Goal: Information Seeking & Learning: Understand process/instructions

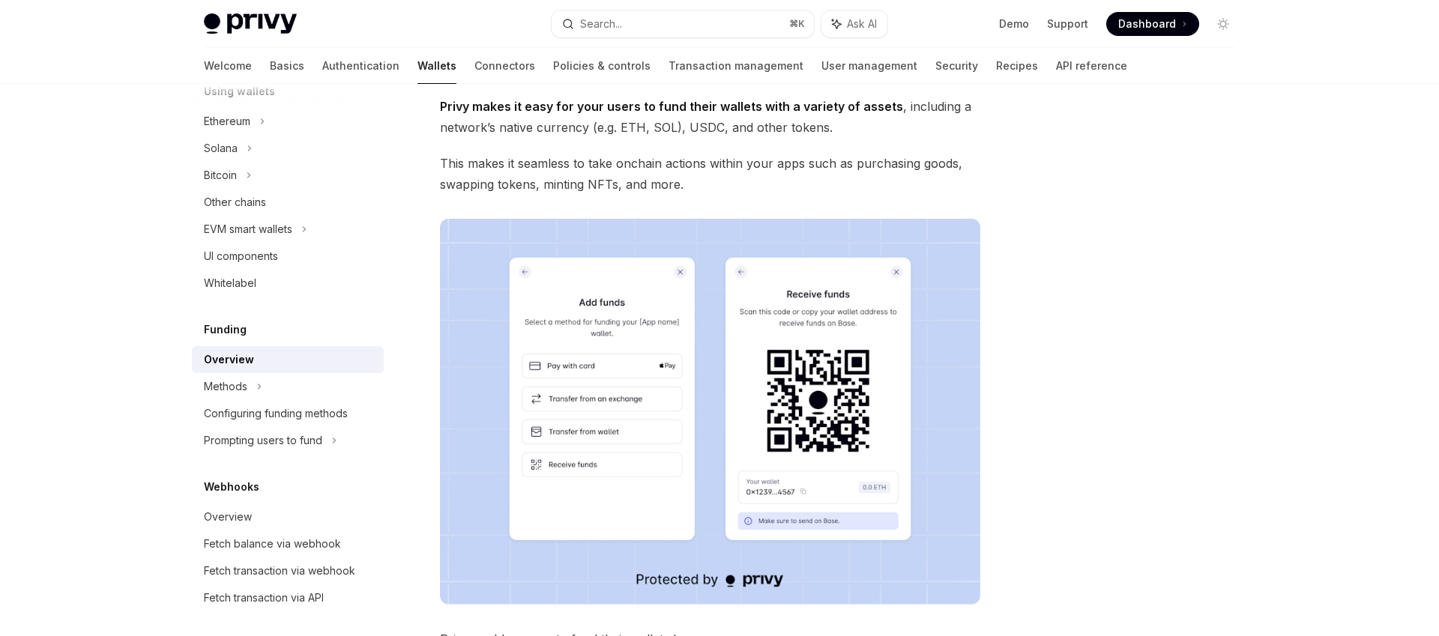
scroll to position [97, 0]
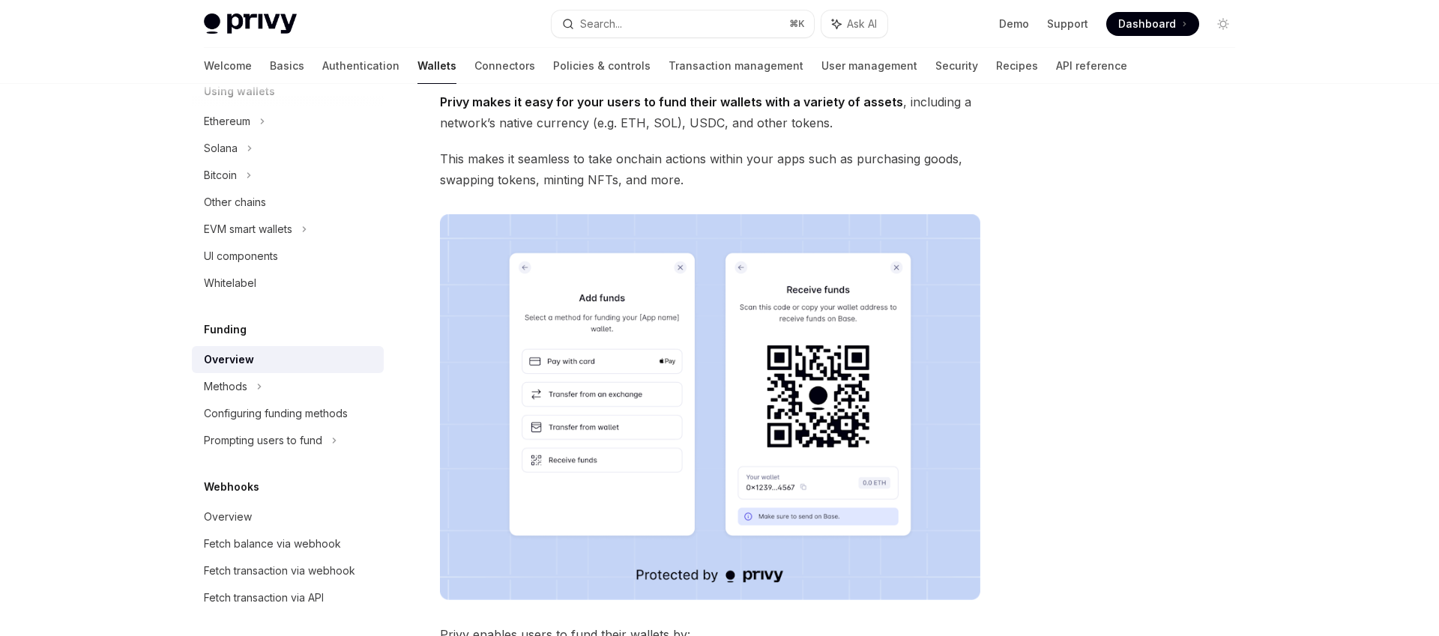
click at [465, 162] on span "This makes it seamless to take onchain actions within your apps such as purchas…" at bounding box center [710, 169] width 540 height 42
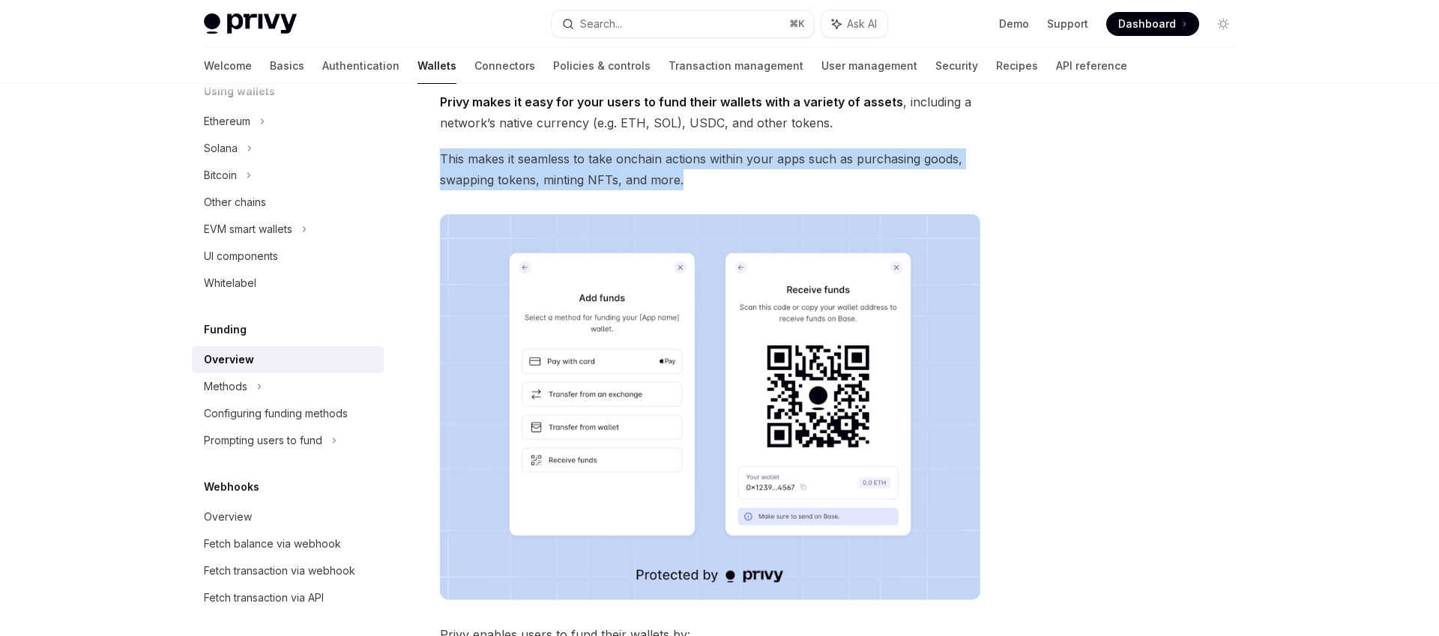
drag, startPoint x: 442, startPoint y: 161, endPoint x: 753, endPoint y: 177, distance: 312.2
click at [753, 177] on span "This makes it seamless to take onchain actions within your apps such as purchas…" at bounding box center [710, 169] width 540 height 42
drag, startPoint x: 770, startPoint y: 179, endPoint x: 440, endPoint y: 164, distance: 330.2
click at [440, 164] on span "This makes it seamless to take onchain actions within your apps such as purchas…" at bounding box center [710, 169] width 540 height 42
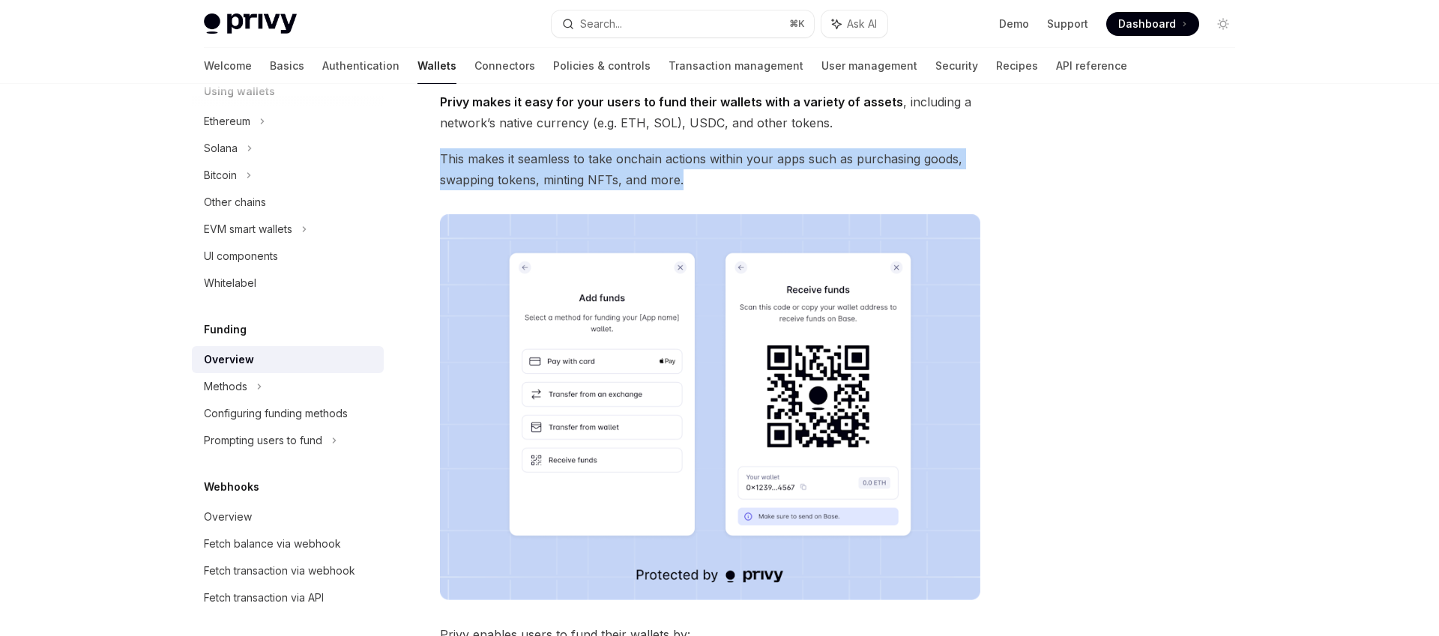
click at [440, 164] on span "This makes it seamless to take onchain actions within your apps such as purchas…" at bounding box center [710, 169] width 540 height 42
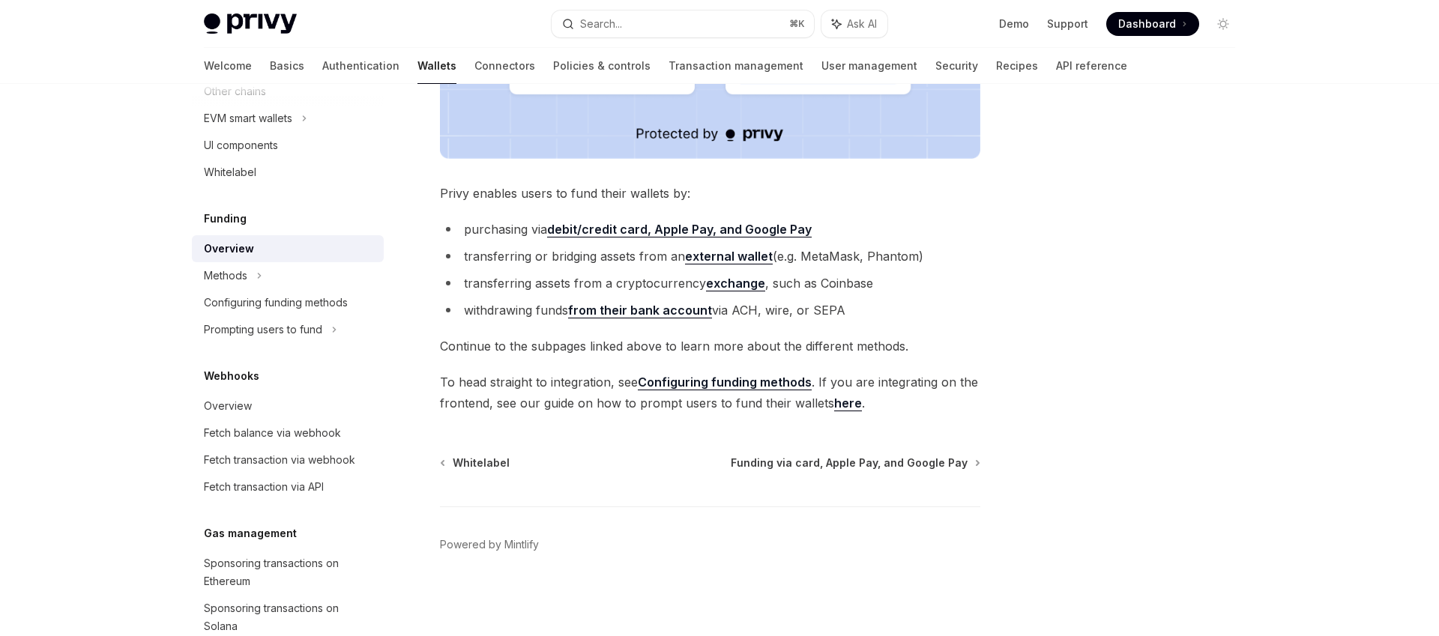
scroll to position [498, 0]
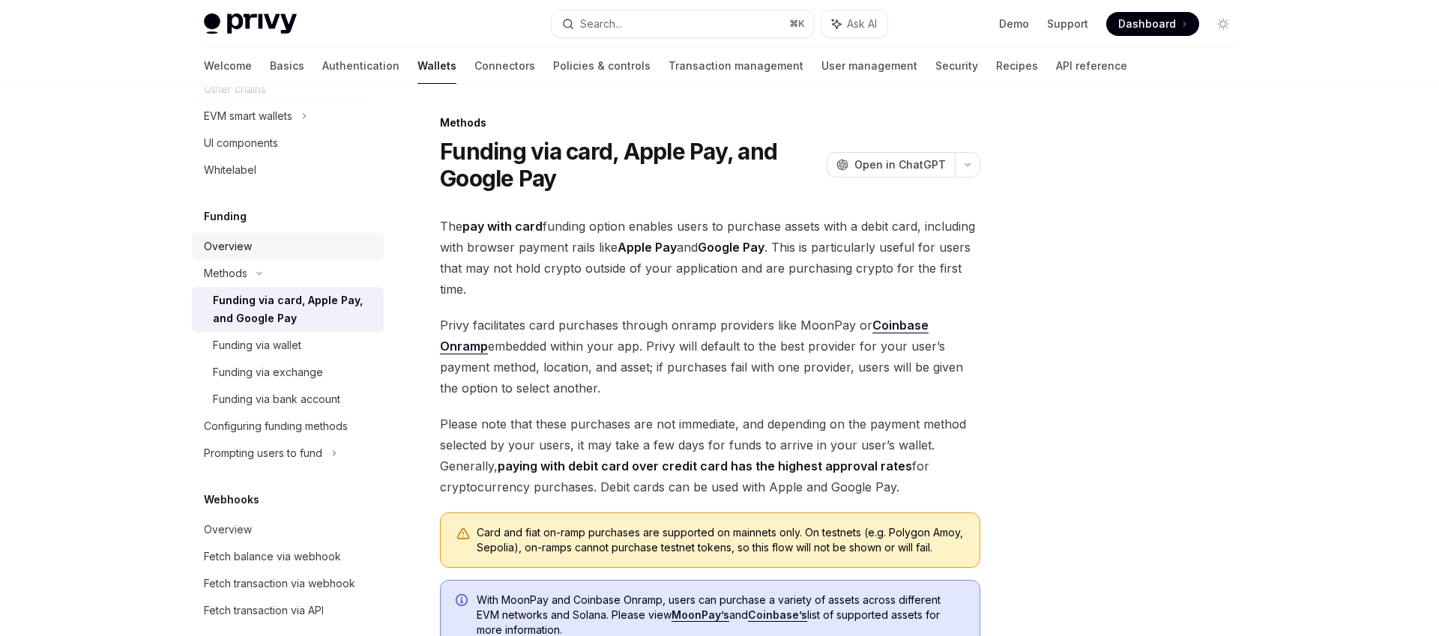
click at [251, 238] on div "Overview" at bounding box center [289, 247] width 171 height 18
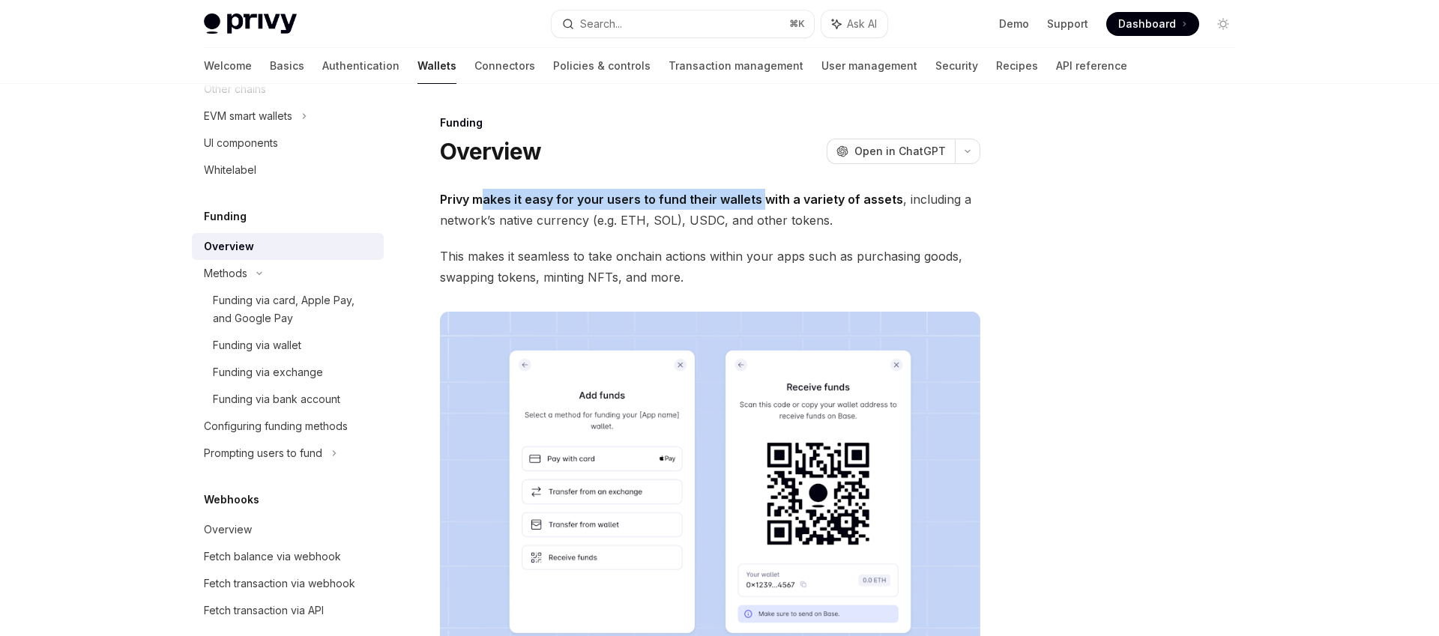
drag, startPoint x: 575, startPoint y: 196, endPoint x: 760, endPoint y: 193, distance: 185.2
click at [760, 193] on strong "Privy makes it easy for your users to fund their wallets with a variety of asse…" at bounding box center [671, 199] width 463 height 15
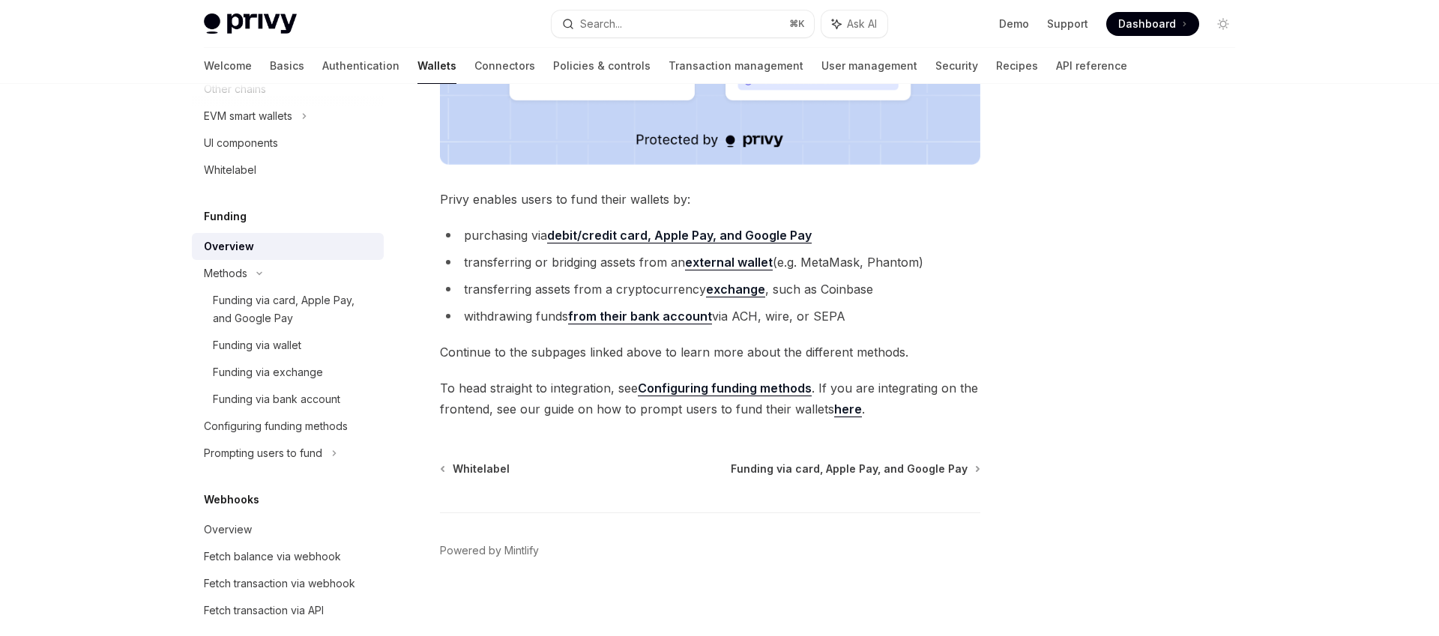
scroll to position [539, 0]
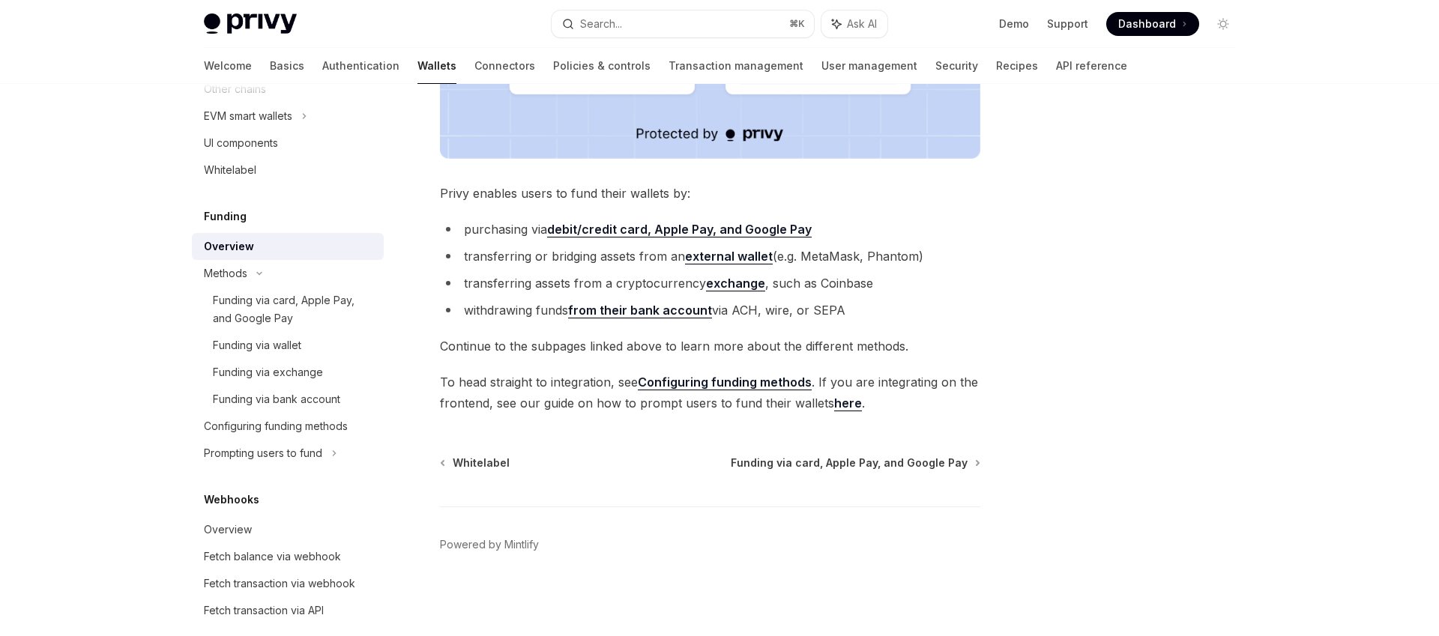
click at [838, 400] on link "here" at bounding box center [848, 404] width 28 height 16
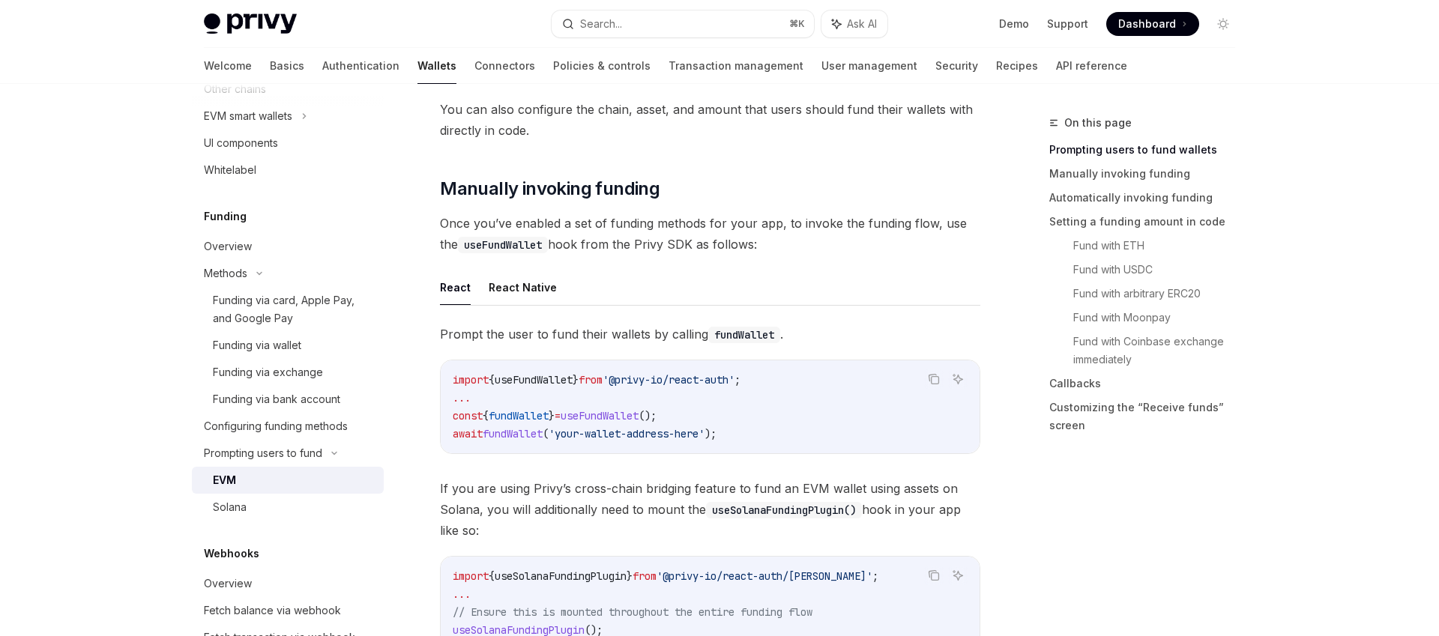
scroll to position [367, 0]
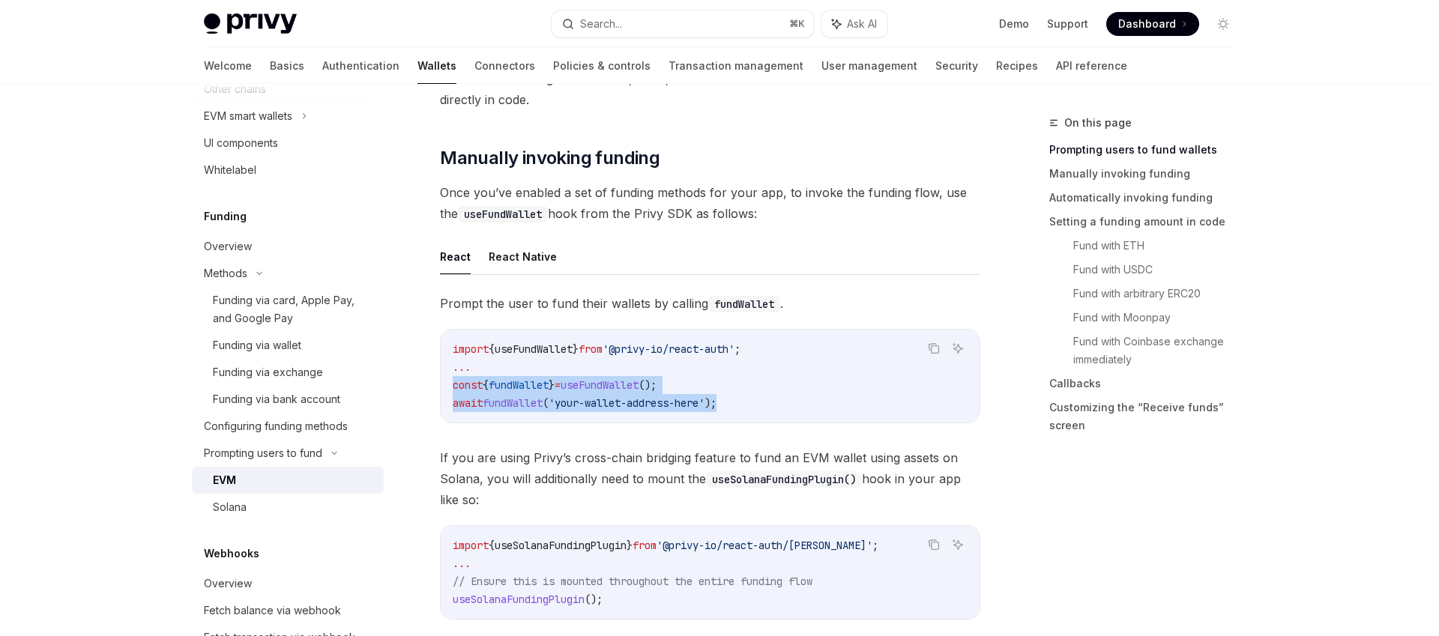
drag, startPoint x: 718, startPoint y: 395, endPoint x: 449, endPoint y: 379, distance: 269.6
click at [449, 379] on div "import { useFundWallet } from '@privy-io/react-auth' ; ... const { fundWallet }…" at bounding box center [710, 376] width 539 height 93
click at [491, 402] on span "fundWallet" at bounding box center [513, 403] width 60 height 13
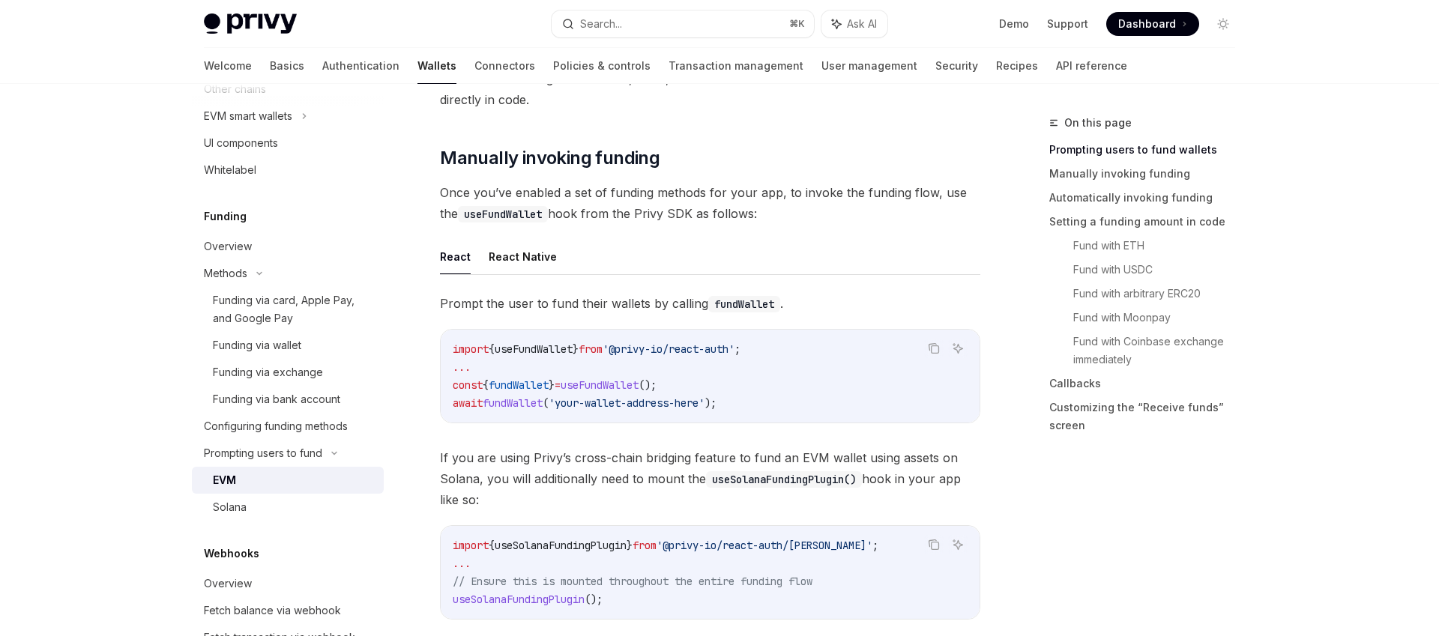
click at [534, 398] on span "fundWallet" at bounding box center [513, 403] width 60 height 13
drag, startPoint x: 723, startPoint y: 406, endPoint x: 562, endPoint y: 404, distance: 161.2
click at [562, 404] on span "await fundWallet ( 'your-wallet-address-here' );" at bounding box center [585, 403] width 264 height 13
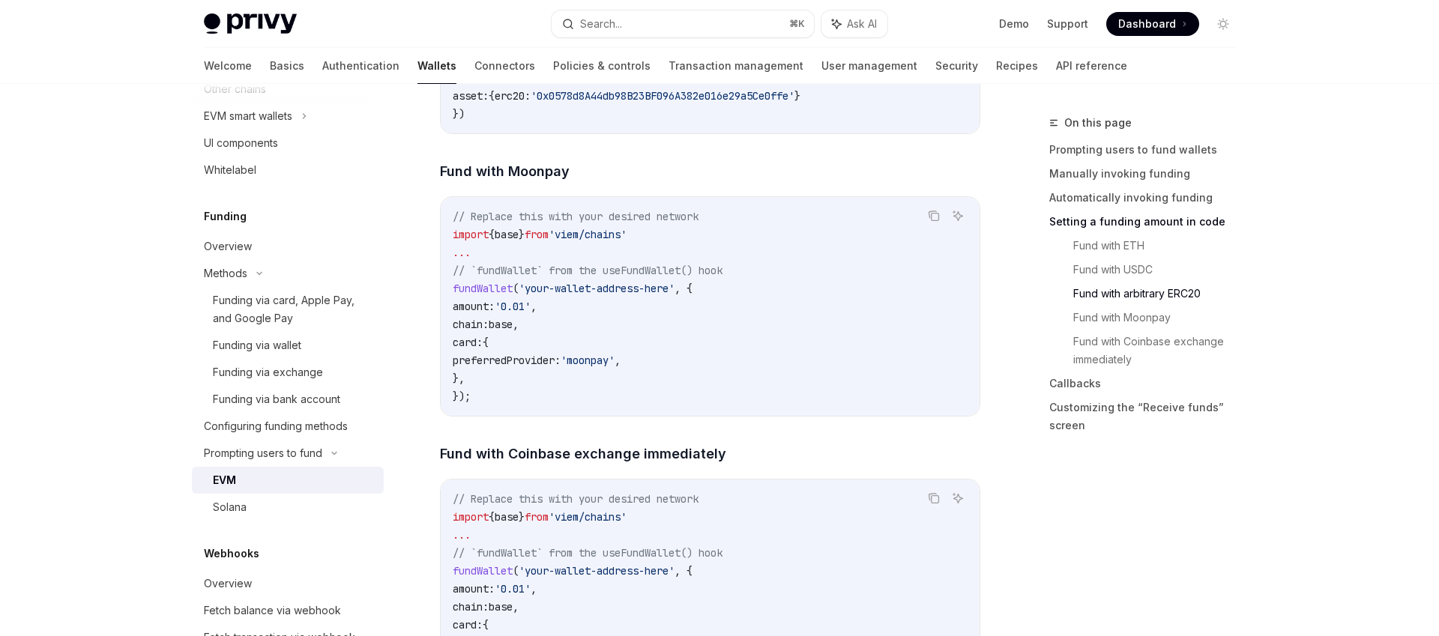
scroll to position [2702, 0]
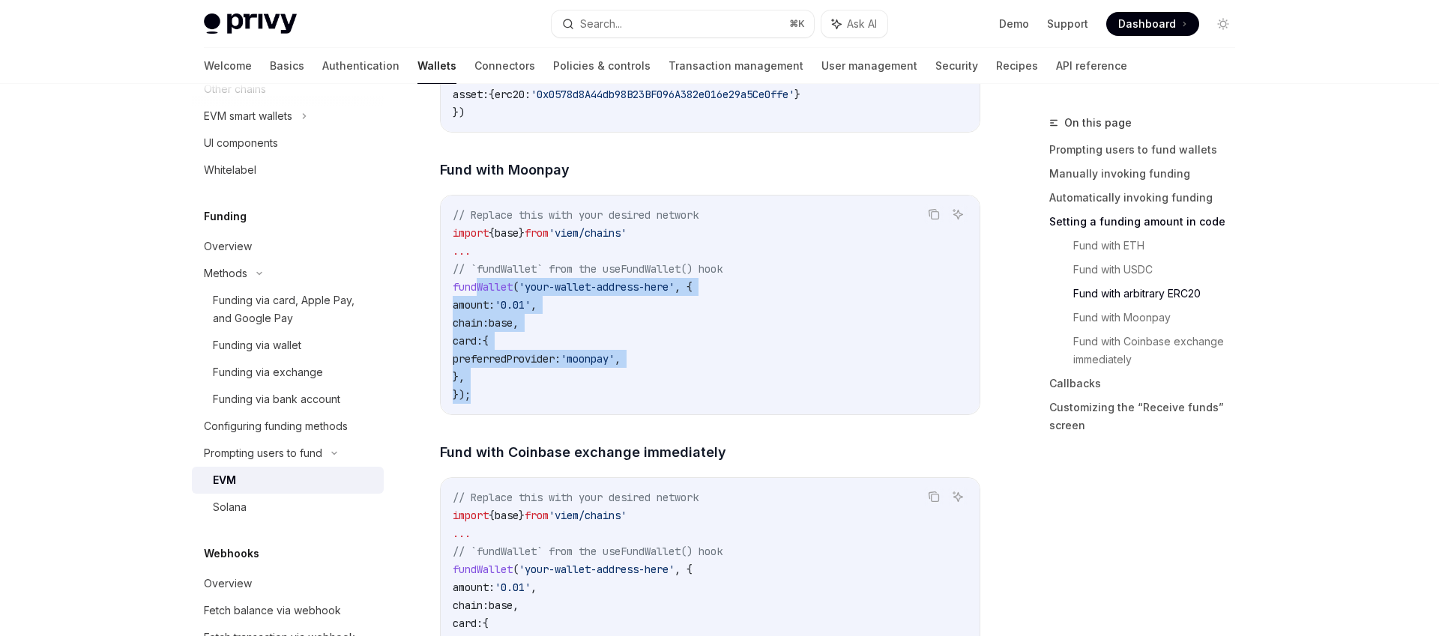
drag, startPoint x: 477, startPoint y: 296, endPoint x: 592, endPoint y: 398, distance: 153.4
click at [592, 398] on code "// Replace this with your desired network import { base } from 'viem/chains' ..…" at bounding box center [710, 305] width 515 height 198
click at [594, 398] on code "// Replace this with your desired network import { base } from 'viem/chains' ..…" at bounding box center [710, 305] width 515 height 198
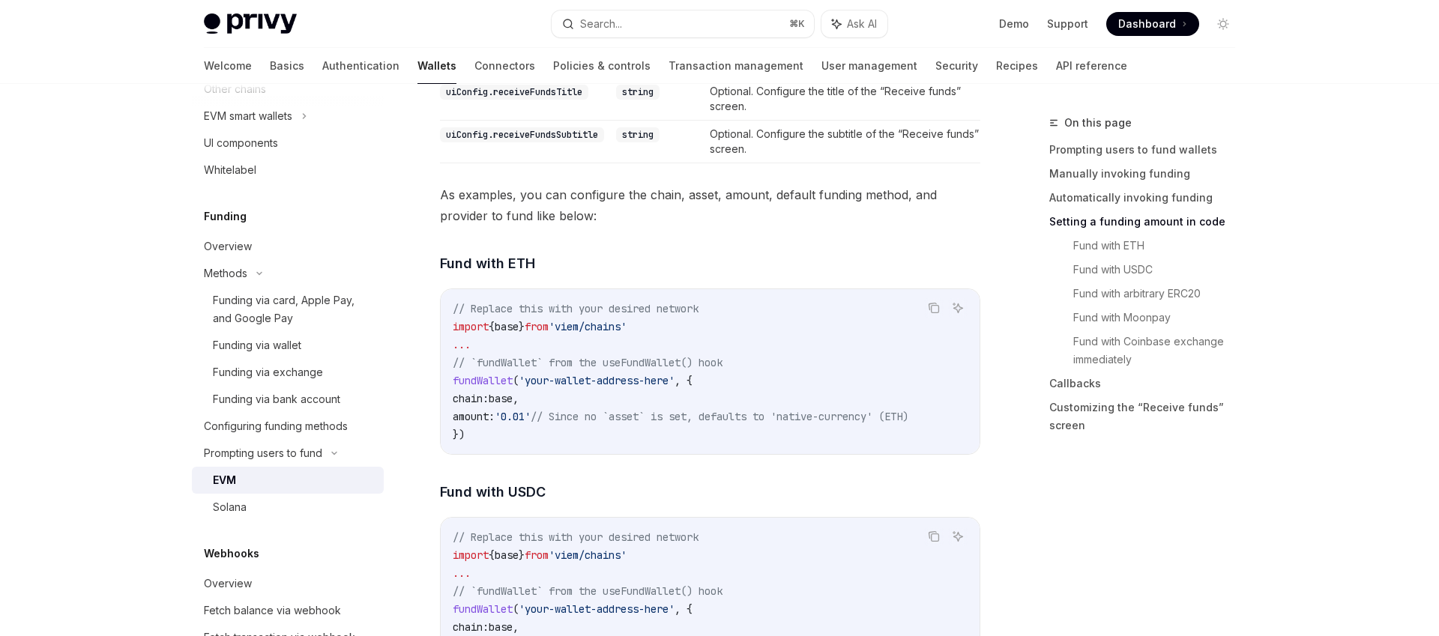
scroll to position [1885, 0]
drag, startPoint x: 570, startPoint y: 418, endPoint x: 947, endPoint y: 418, distance: 377.8
click at [909, 418] on span "// Since no `asset` is set, defaults to 'native-currency' (ETH)" at bounding box center [720, 417] width 378 height 13
click at [965, 419] on code "// Replace this with your desired network import { base } from 'viem/chains' ..…" at bounding box center [710, 373] width 515 height 144
drag, startPoint x: 960, startPoint y: 415, endPoint x: 558, endPoint y: 413, distance: 402.5
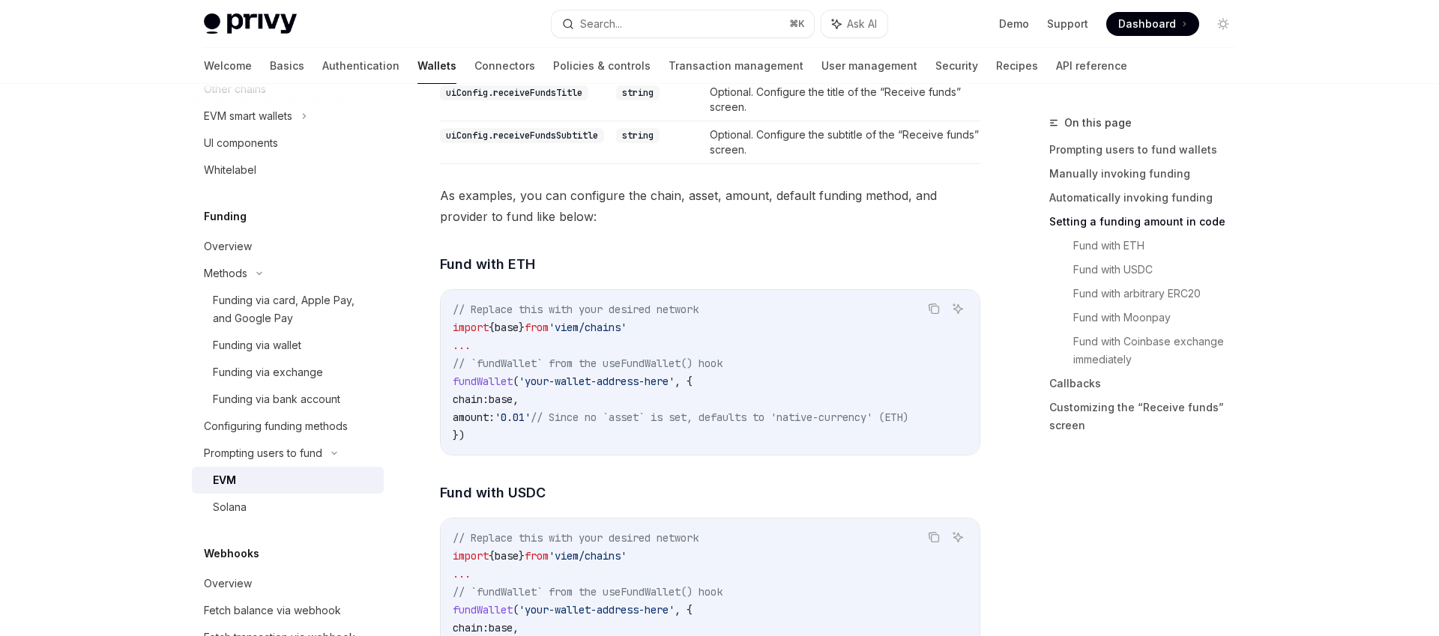
click at [558, 413] on code "// Replace this with your desired network import { base } from 'viem/chains' ..…" at bounding box center [710, 373] width 515 height 144
click at [558, 413] on span "// Since no `asset` is set, defaults to 'native-currency' (ETH)" at bounding box center [720, 417] width 378 height 13
type textarea "*"
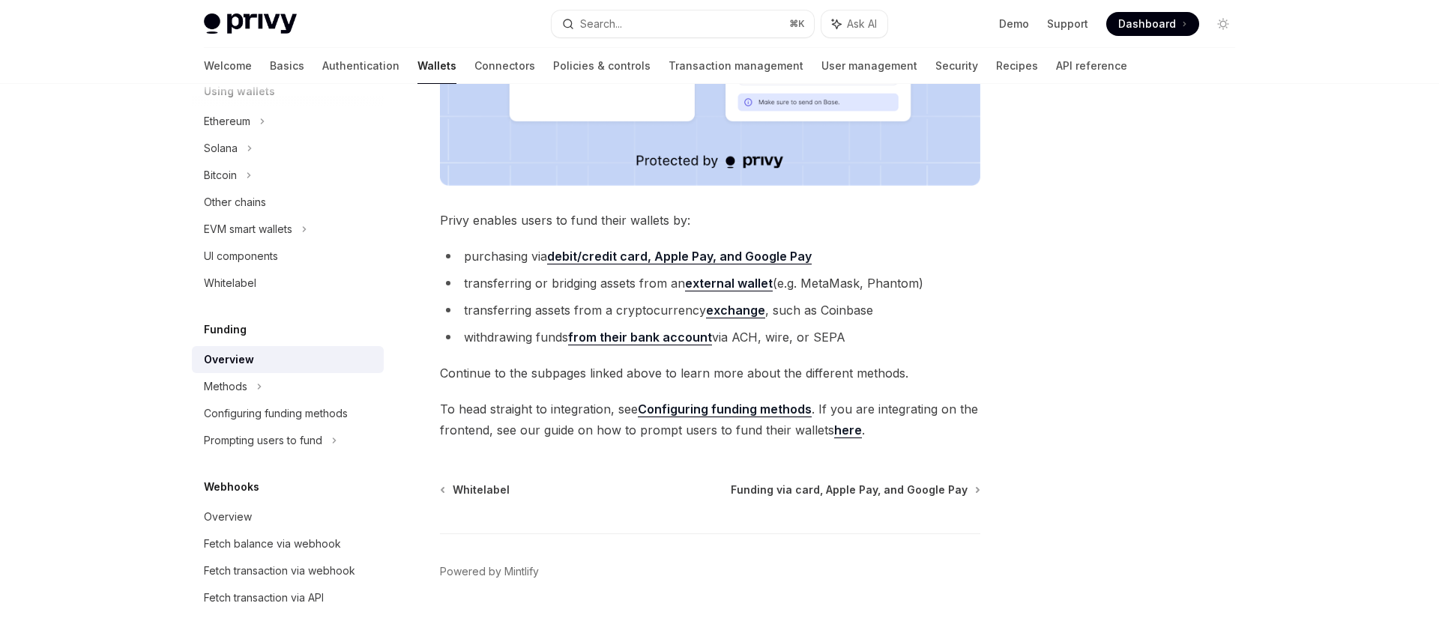
scroll to position [539, 0]
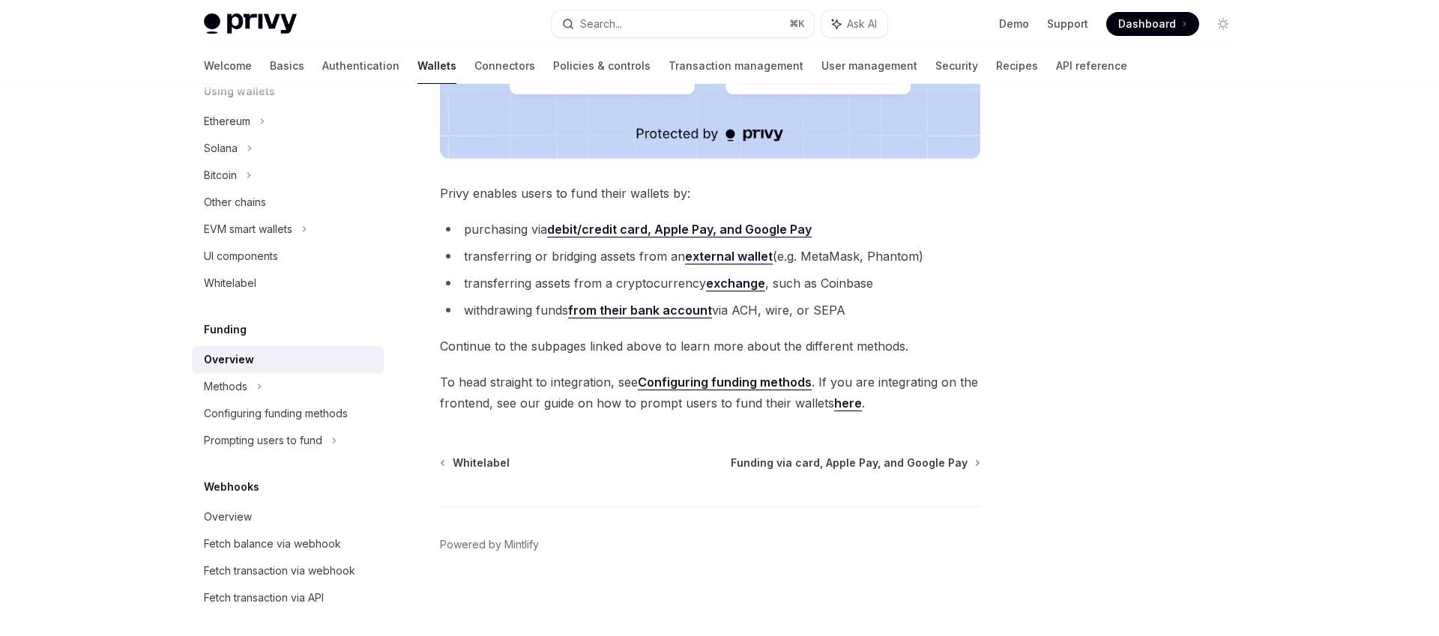
click at [846, 406] on link "here" at bounding box center [848, 404] width 28 height 16
type textarea "*"
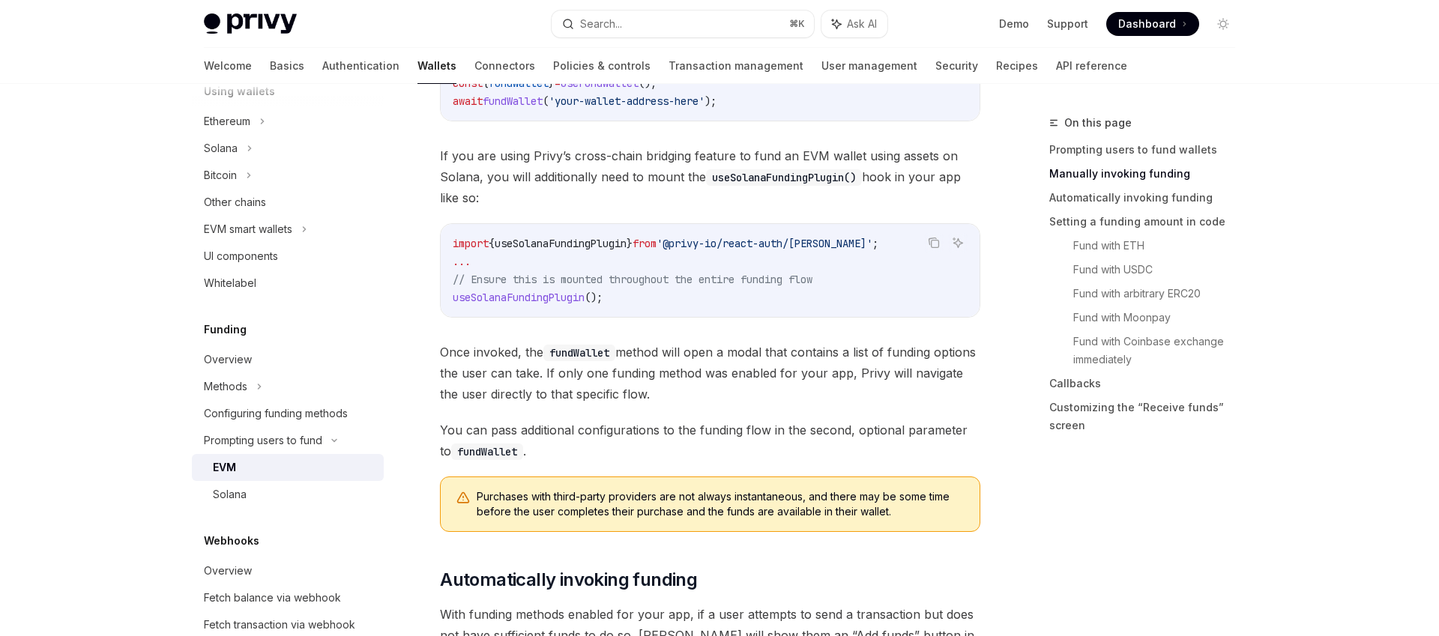
scroll to position [673, 0]
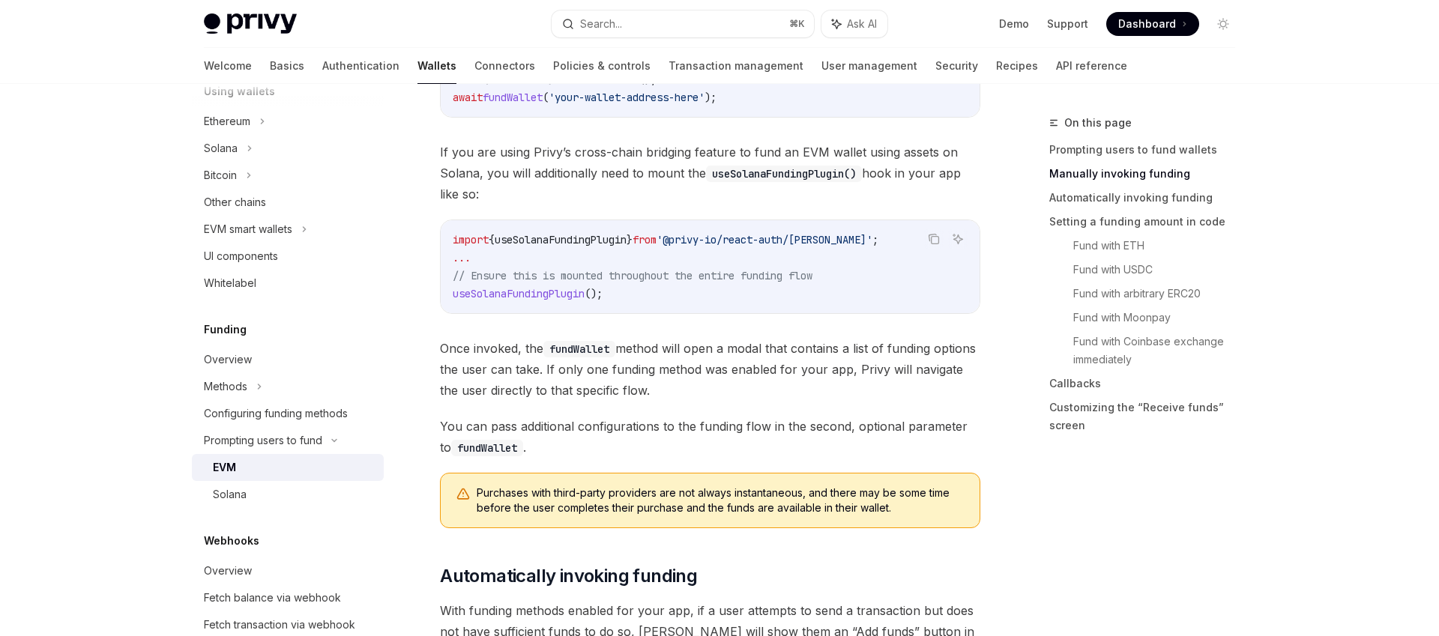
drag, startPoint x: 727, startPoint y: 278, endPoint x: 834, endPoint y: 277, distance: 107.2
click at [834, 277] on code "import { useSolanaFundingPlugin } from '@privy-io/react-auth/solana' ; ... // E…" at bounding box center [710, 267] width 515 height 72
drag, startPoint x: 842, startPoint y: 277, endPoint x: 604, endPoint y: 276, distance: 237.6
click at [604, 276] on code "import { useSolanaFundingPlugin } from '@privy-io/react-auth/solana' ; ... // E…" at bounding box center [710, 267] width 515 height 72
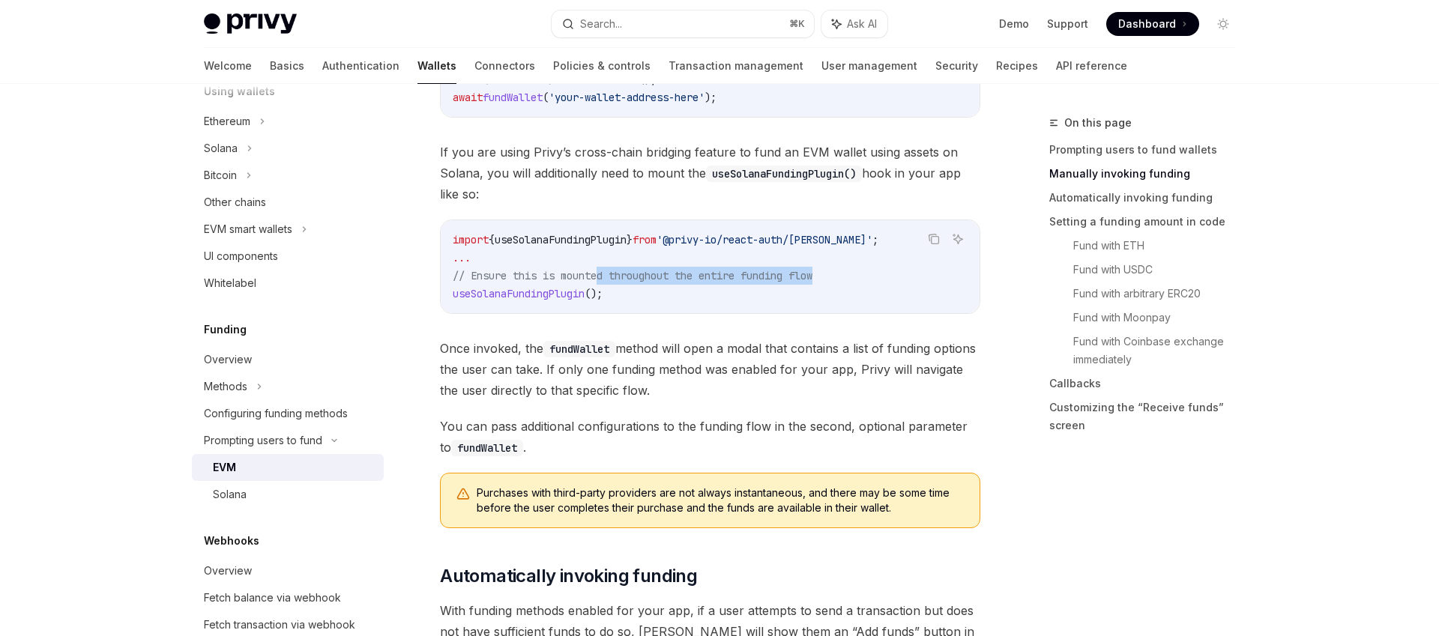
click at [604, 276] on span "// Ensure this is mounted throughout the entire funding flow" at bounding box center [633, 275] width 360 height 13
drag, startPoint x: 578, startPoint y: 146, endPoint x: 659, endPoint y: 158, distance: 81.8
click at [657, 158] on span "If you are using Privy’s cross-chain bridging feature to fund an EVM wallet usi…" at bounding box center [710, 173] width 540 height 63
click at [659, 158] on span "If you are using Privy’s cross-chain bridging feature to fund an EVM wallet usi…" at bounding box center [710, 173] width 540 height 63
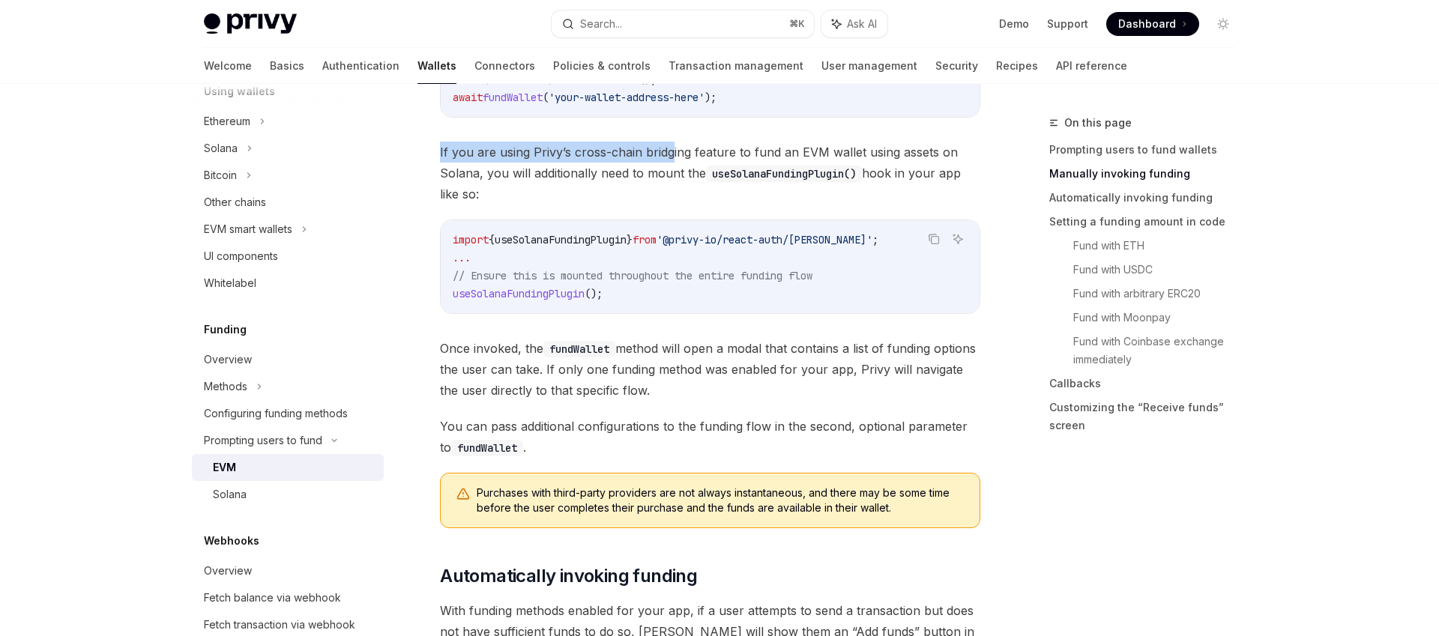
drag, startPoint x: 717, startPoint y: 157, endPoint x: 902, endPoint y: 141, distance: 185.1
click at [902, 142] on span "If you are using Privy’s cross-chain bridging feature to fund an EVM wallet usi…" at bounding box center [710, 173] width 540 height 63
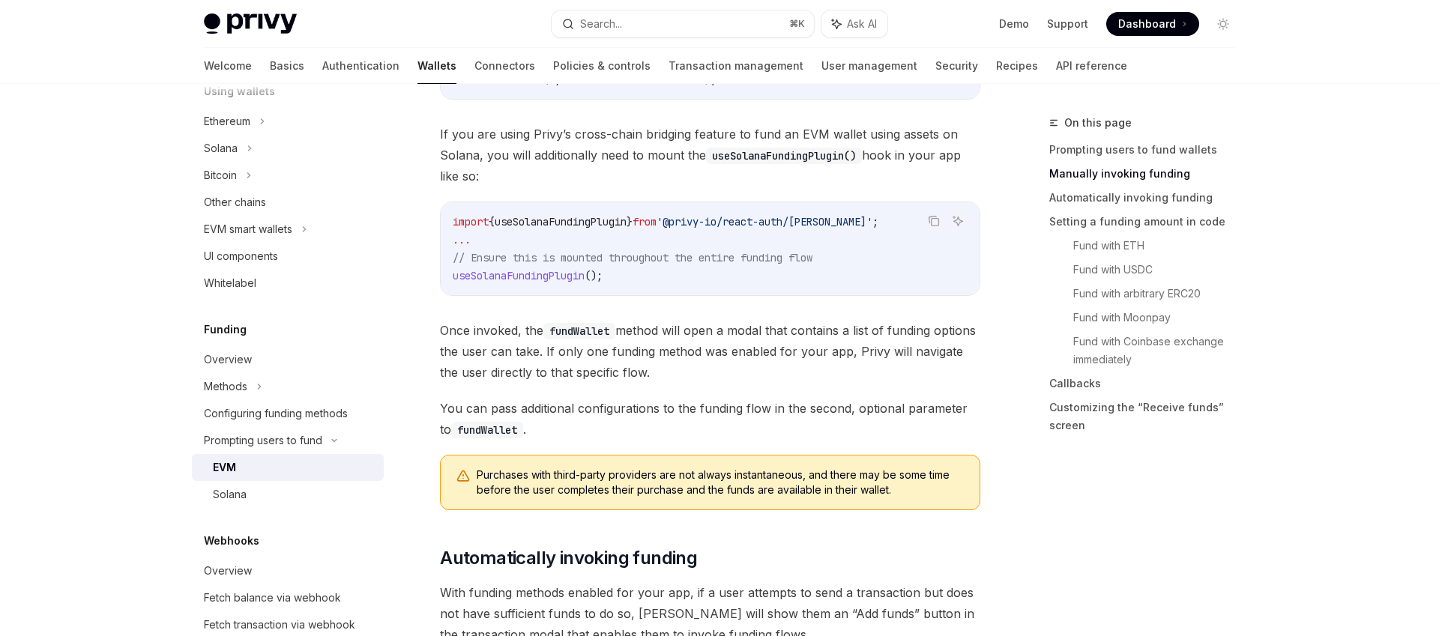
scroll to position [693, 0]
drag, startPoint x: 540, startPoint y: 163, endPoint x: 658, endPoint y: 171, distance: 117.9
click at [658, 171] on span "If you are using Privy’s cross-chain bridging feature to fund an EVM wallet usi…" at bounding box center [710, 152] width 540 height 63
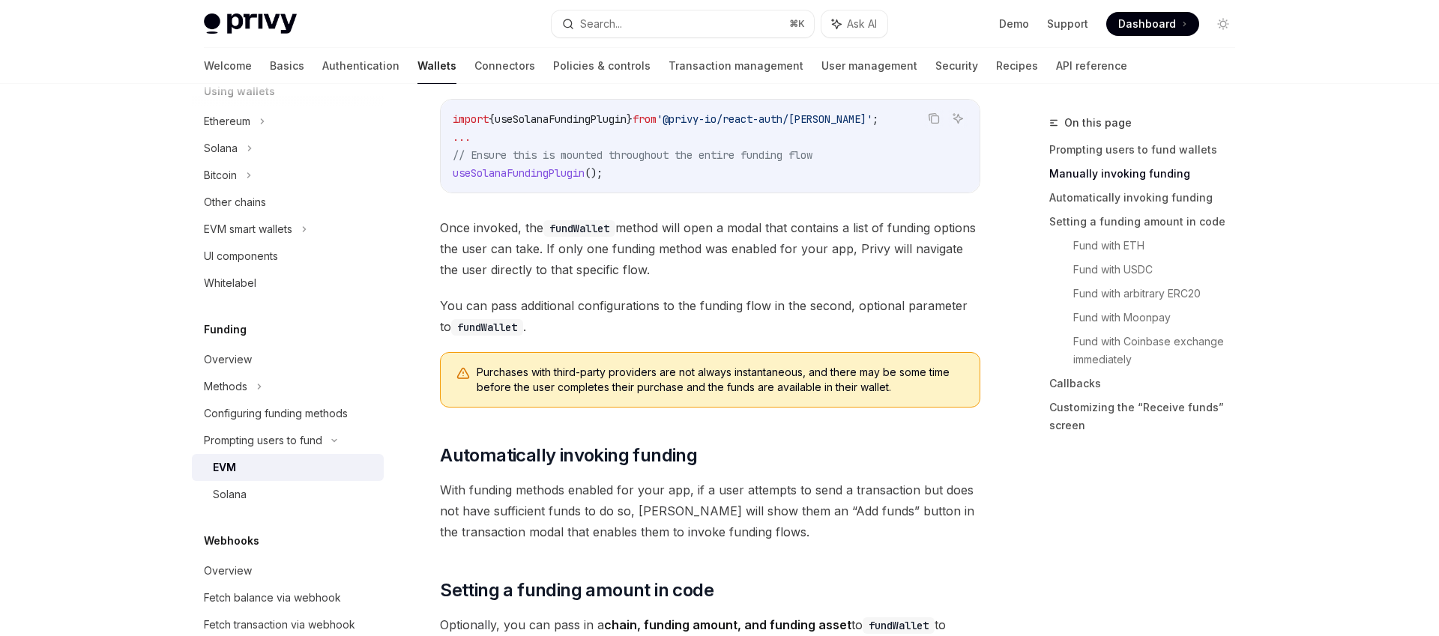
scroll to position [811, 0]
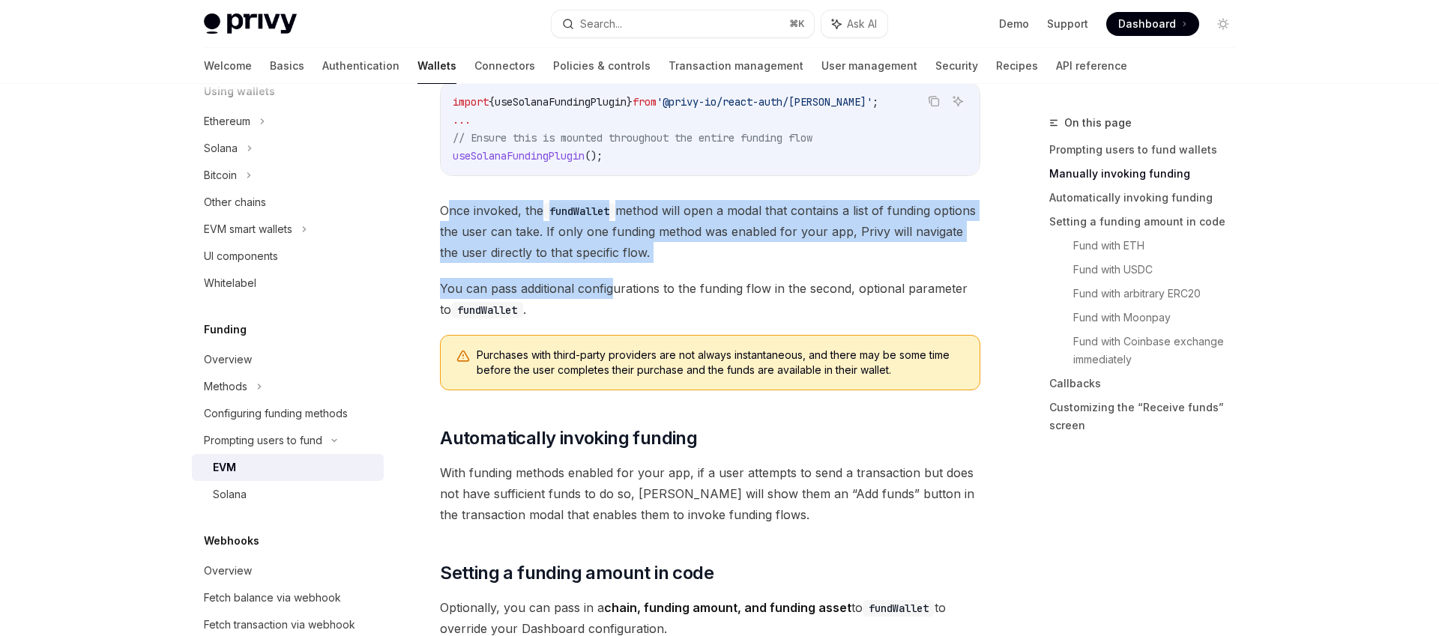
drag, startPoint x: 446, startPoint y: 212, endPoint x: 616, endPoint y: 280, distance: 183.3
click at [616, 280] on span "You can pass additional configurations to the funding flow in the second, optio…" at bounding box center [710, 299] width 540 height 42
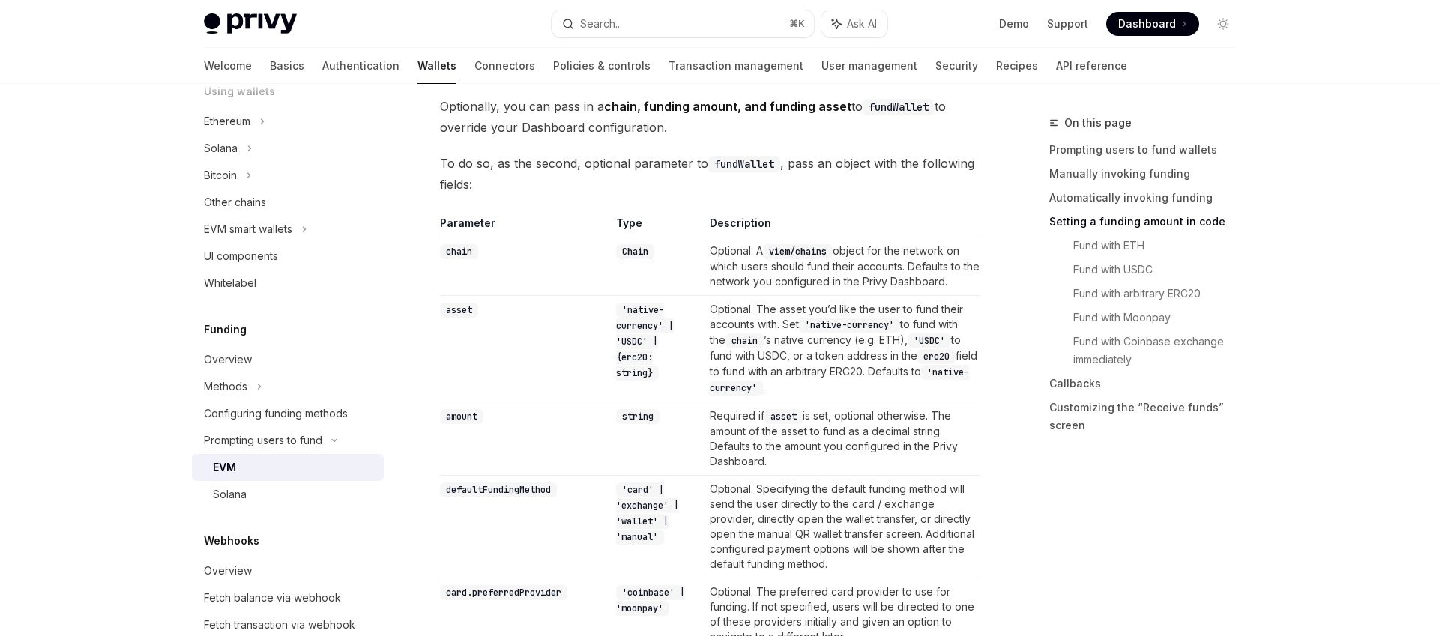
scroll to position [1324, 0]
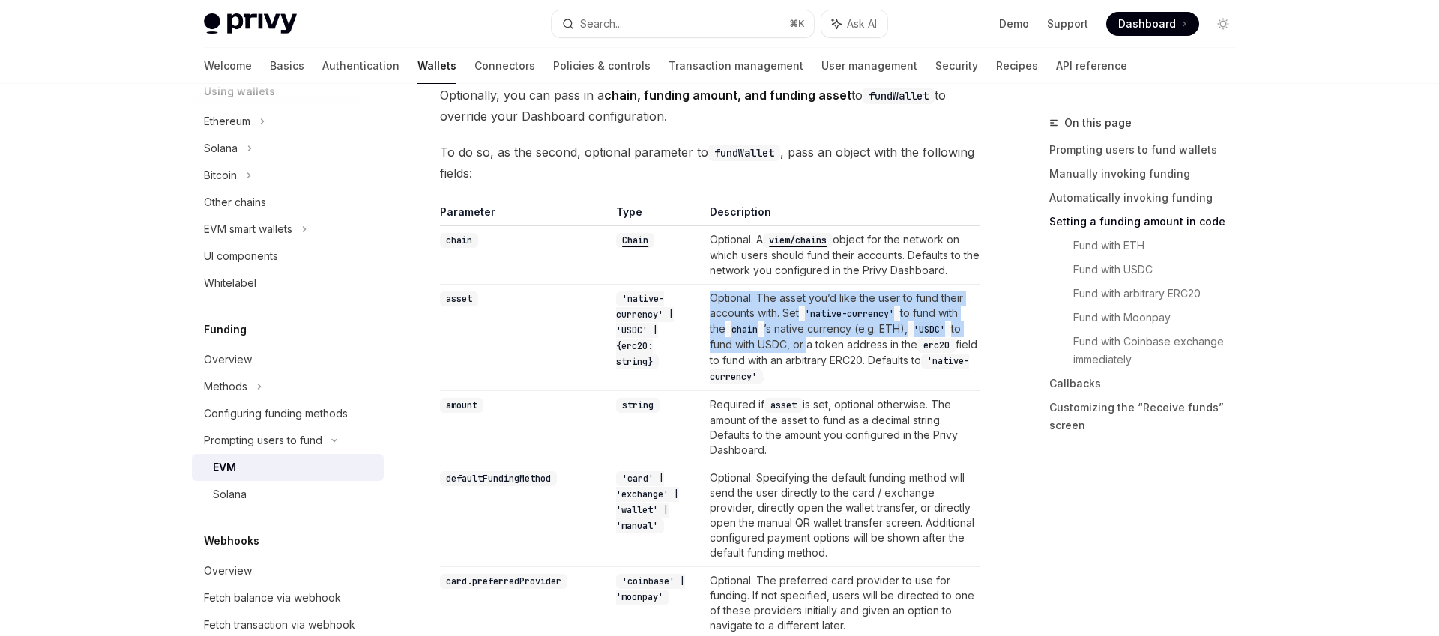
drag, startPoint x: 741, startPoint y: 300, endPoint x: 826, endPoint y: 343, distance: 95.5
click at [826, 343] on td "Optional. The asset you’d like the user to fund their accounts with. Set 'nativ…" at bounding box center [842, 337] width 277 height 106
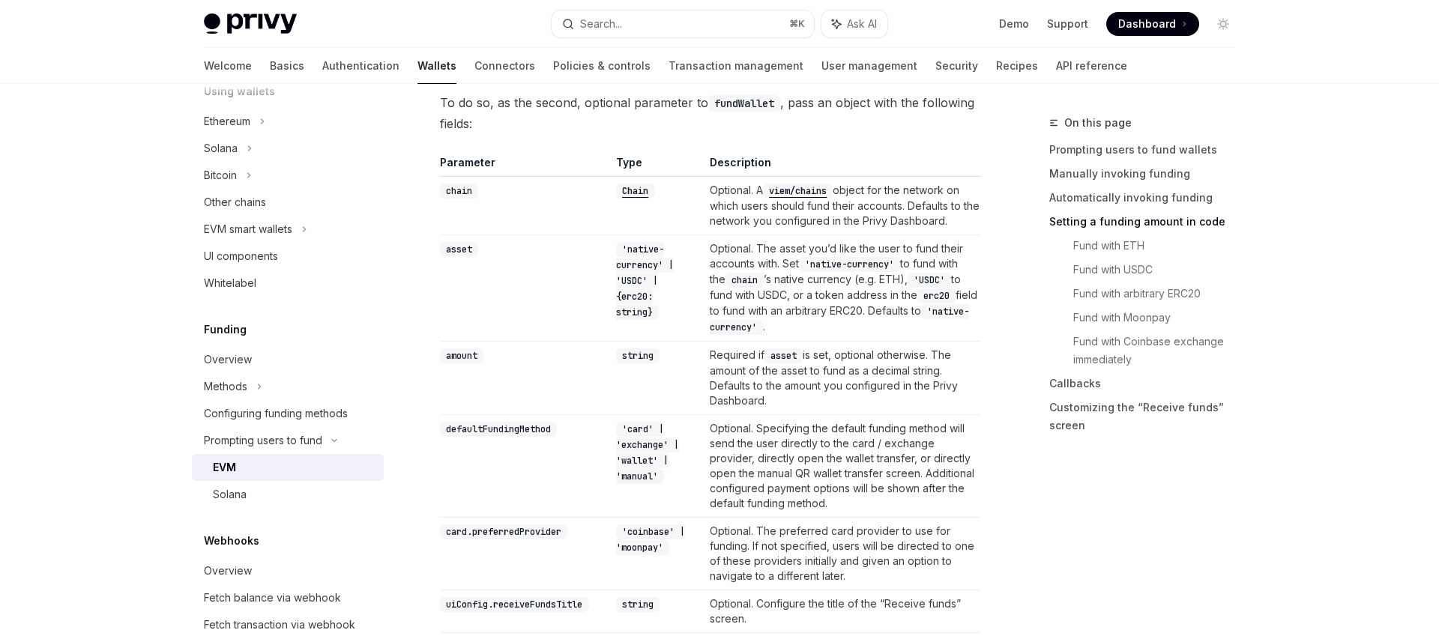
scroll to position [1375, 0]
drag, startPoint x: 777, startPoint y: 281, endPoint x: 942, endPoint y: 304, distance: 166.5
click at [942, 304] on td "Optional. The asset you’d like the user to fund their accounts with. Set 'nativ…" at bounding box center [842, 286] width 277 height 106
drag, startPoint x: 849, startPoint y: 315, endPoint x: 765, endPoint y: 295, distance: 85.6
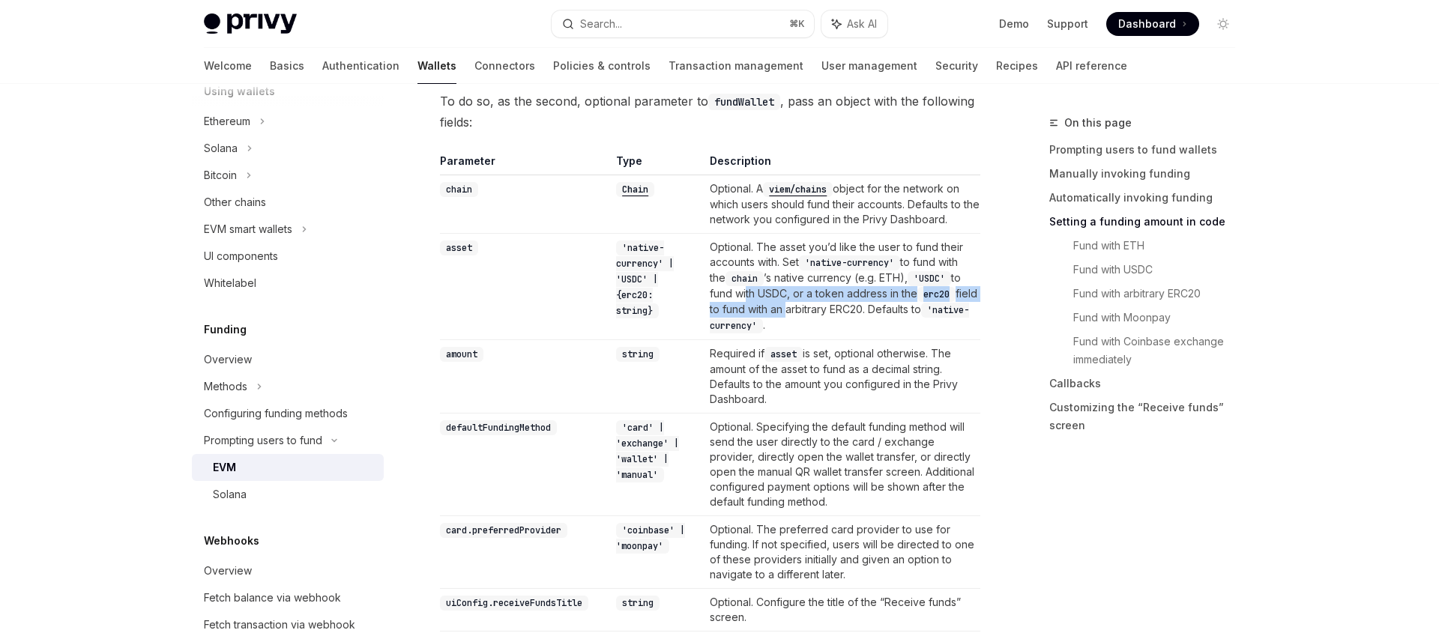
click at [765, 295] on td "Optional. The asset you’d like the user to fund their accounts with. Set 'nativ…" at bounding box center [842, 286] width 277 height 106
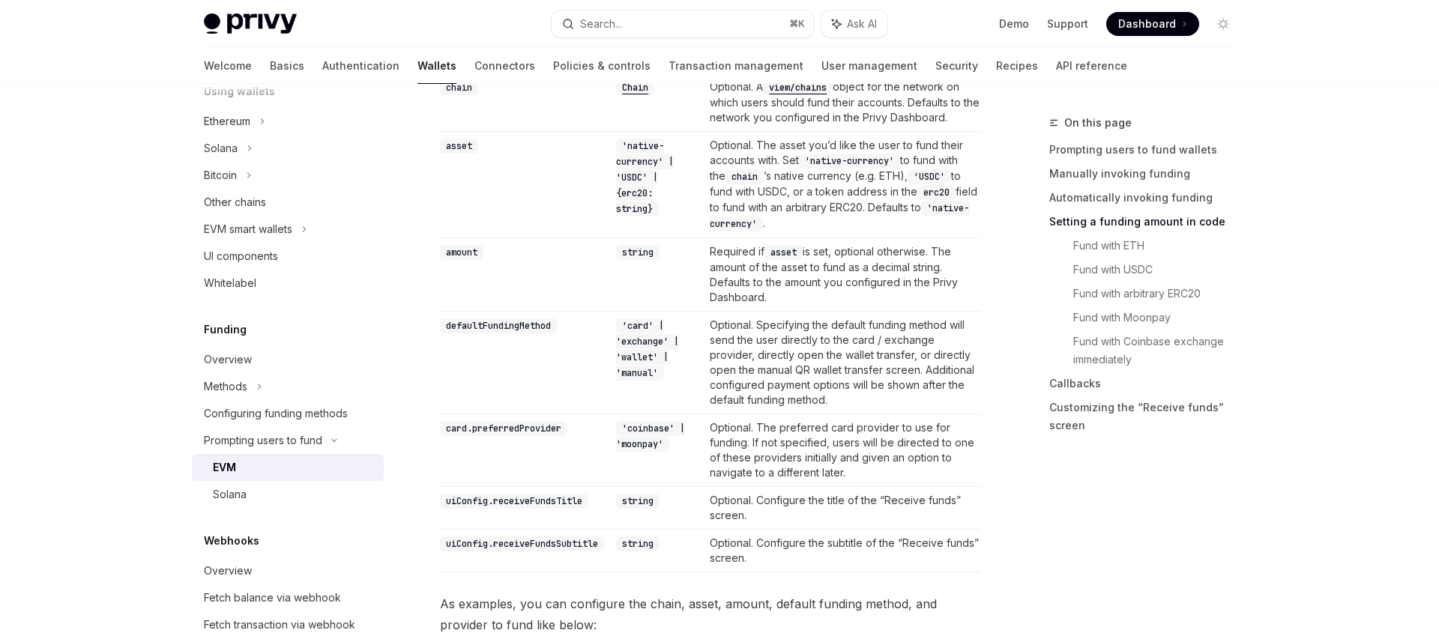
scroll to position [1477, 0]
drag, startPoint x: 720, startPoint y: 247, endPoint x: 783, endPoint y: 295, distance: 78.7
click at [783, 295] on td "Required if asset is set, optional otherwise. The amount of the asset to fund a…" at bounding box center [842, 273] width 277 height 73
drag, startPoint x: 783, startPoint y: 295, endPoint x: 793, endPoint y: 295, distance: 10.5
click at [783, 295] on td "Required if asset is set, optional otherwise. The amount of the asset to fund a…" at bounding box center [842, 273] width 277 height 73
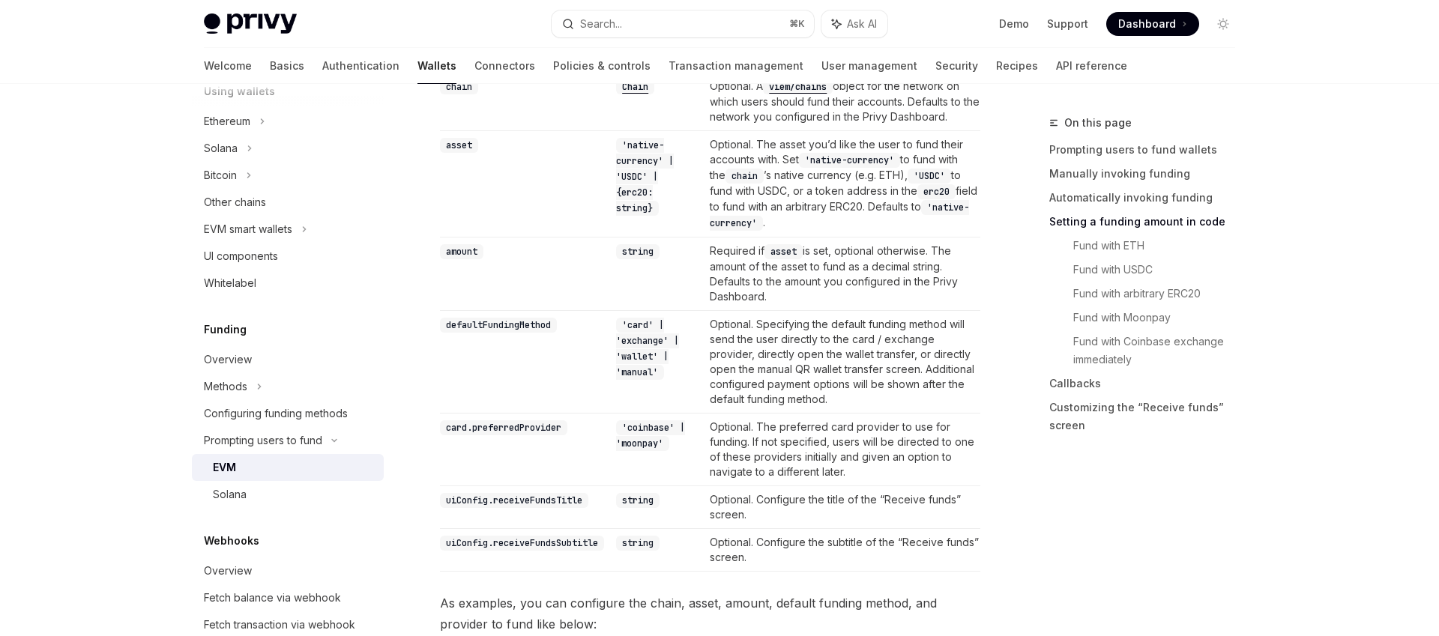
drag, startPoint x: 793, startPoint y: 295, endPoint x: 715, endPoint y: 256, distance: 87.2
click at [715, 256] on td "Required if asset is set, optional otherwise. The amount of the asset to fund a…" at bounding box center [842, 273] width 277 height 73
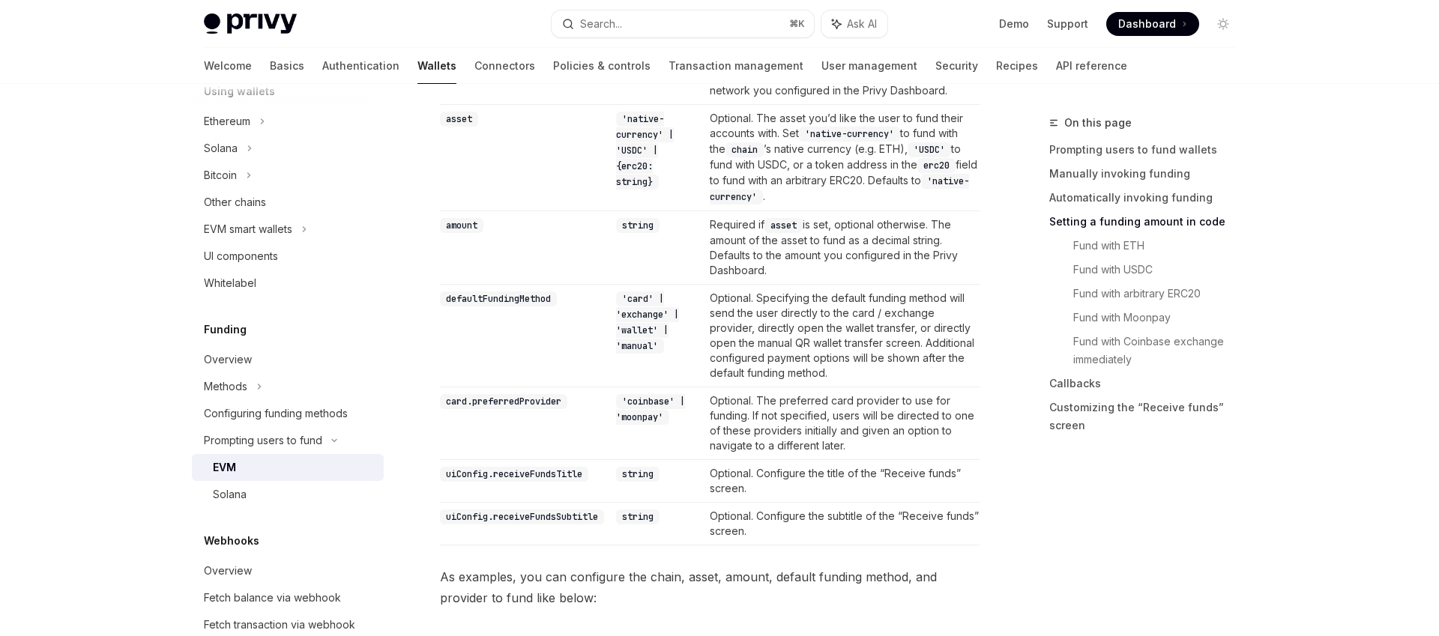
scroll to position [1506, 0]
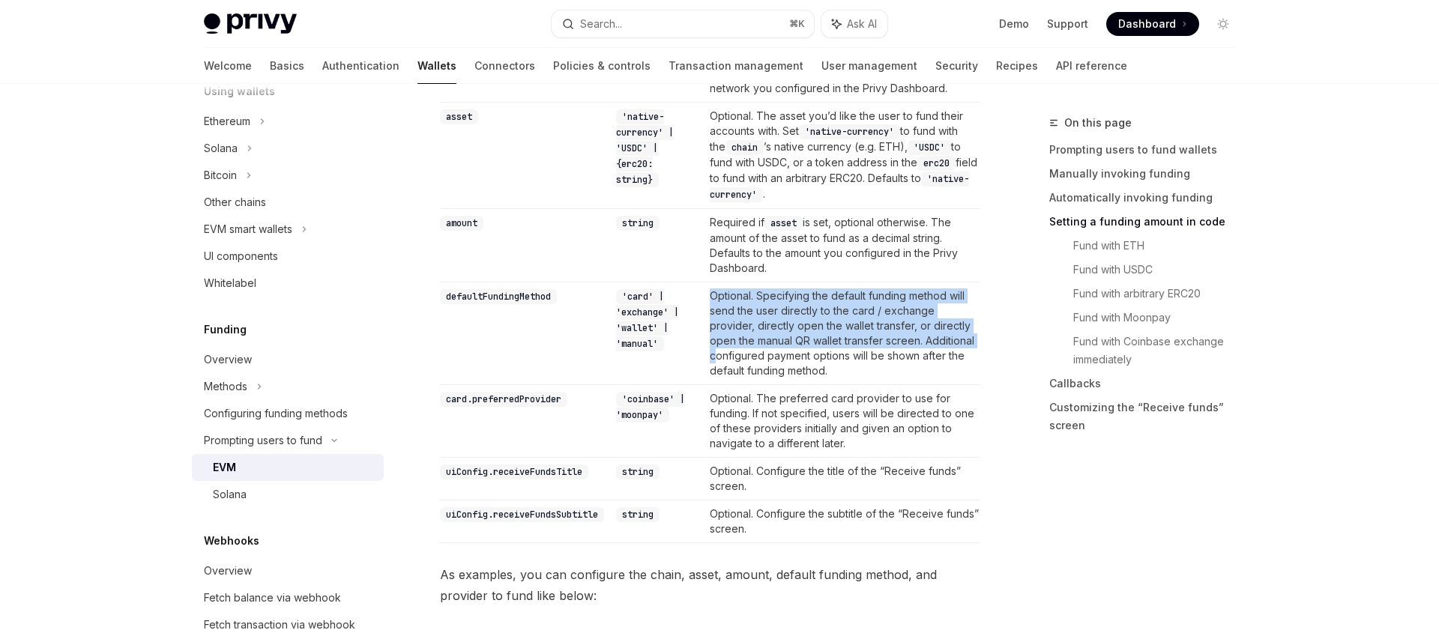
drag, startPoint x: 720, startPoint y: 292, endPoint x: 777, endPoint y: 355, distance: 84.9
click at [777, 355] on td "Optional. Specifying the default funding method will send the user directly to …" at bounding box center [842, 333] width 277 height 103
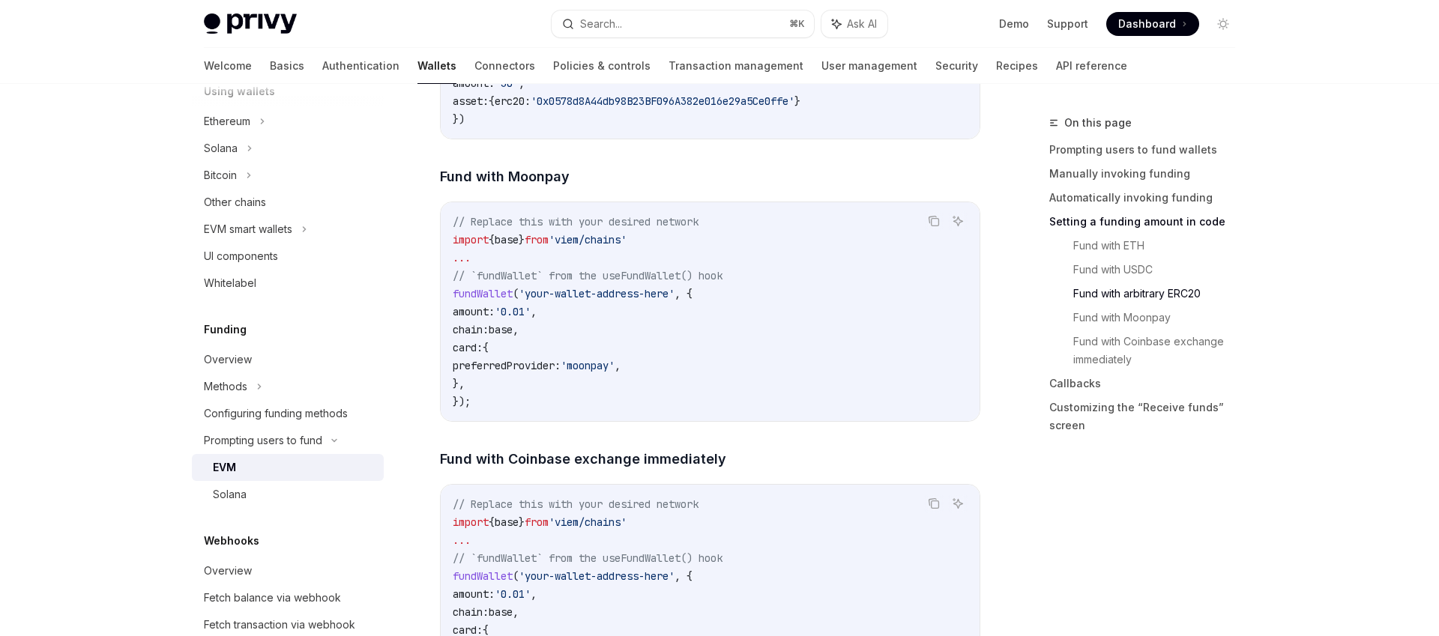
scroll to position [2711, 0]
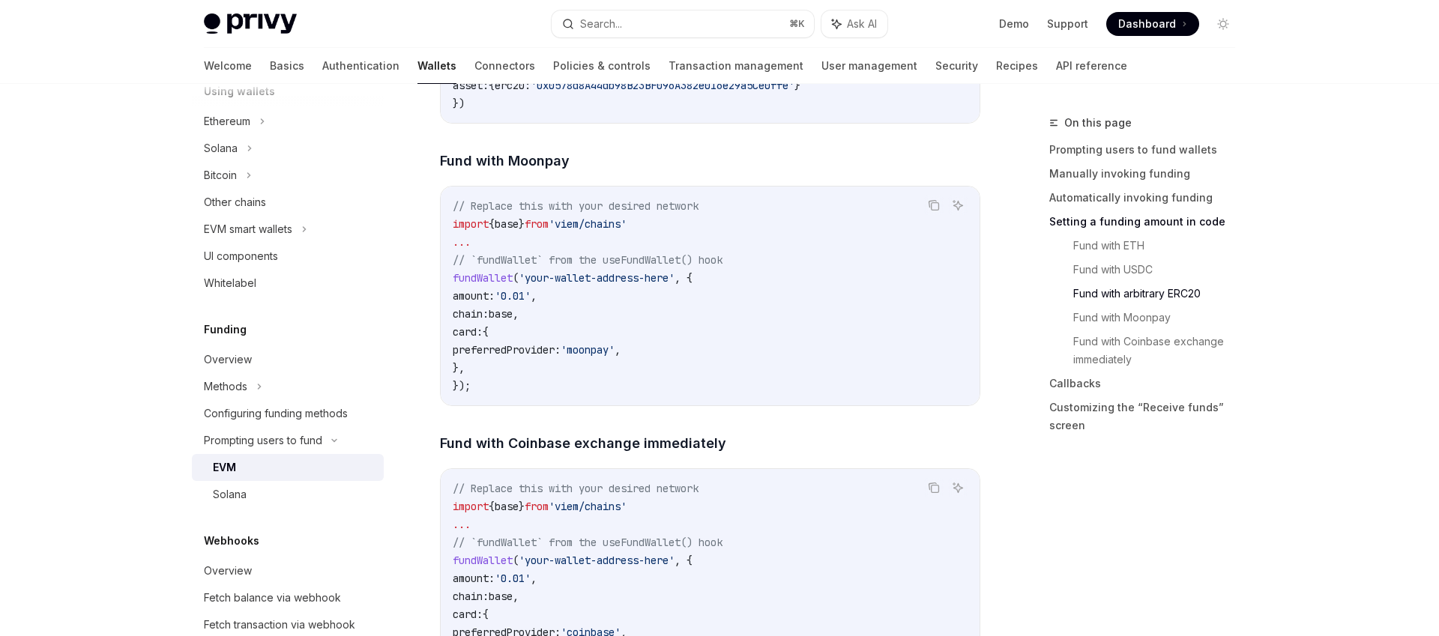
click at [522, 285] on span "'your-wallet-address-here'" at bounding box center [597, 277] width 156 height 13
drag, startPoint x: 522, startPoint y: 287, endPoint x: 561, endPoint y: 322, distance: 52.0
click at [522, 285] on span "'your-wallet-address-here'" at bounding box center [597, 277] width 156 height 13
click at [570, 337] on code "// Replace this with your desired network import { base } from 'viem/chains' ..…" at bounding box center [710, 296] width 515 height 198
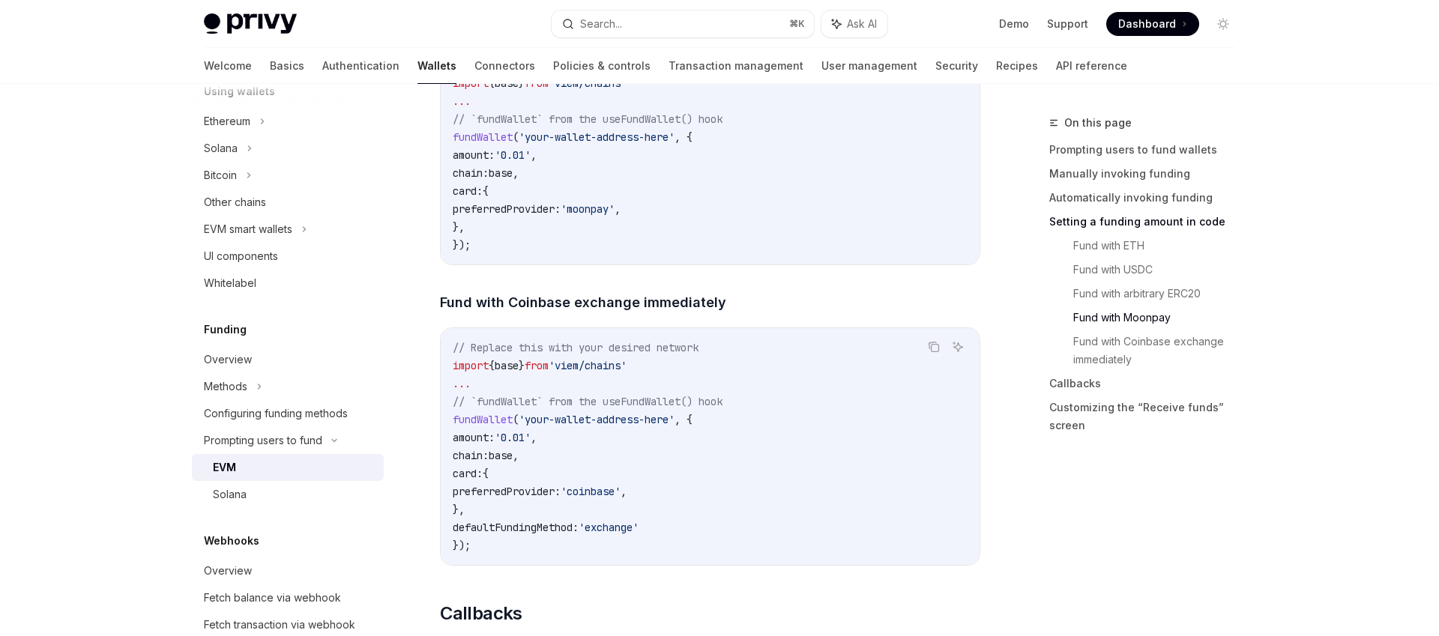
scroll to position [2998, 0]
